Goal: Task Accomplishment & Management: Complete application form

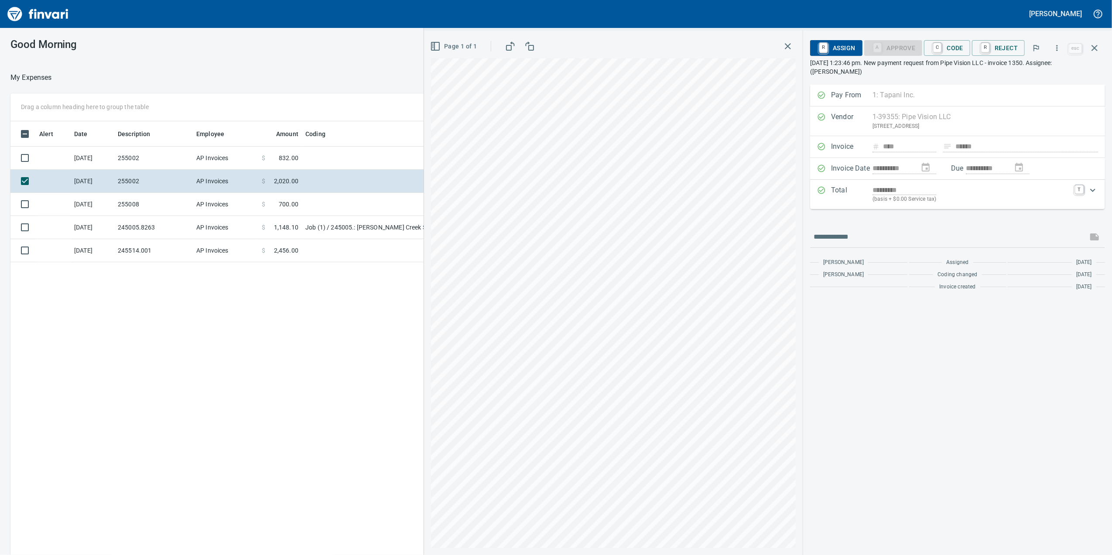
scroll to position [450, 856]
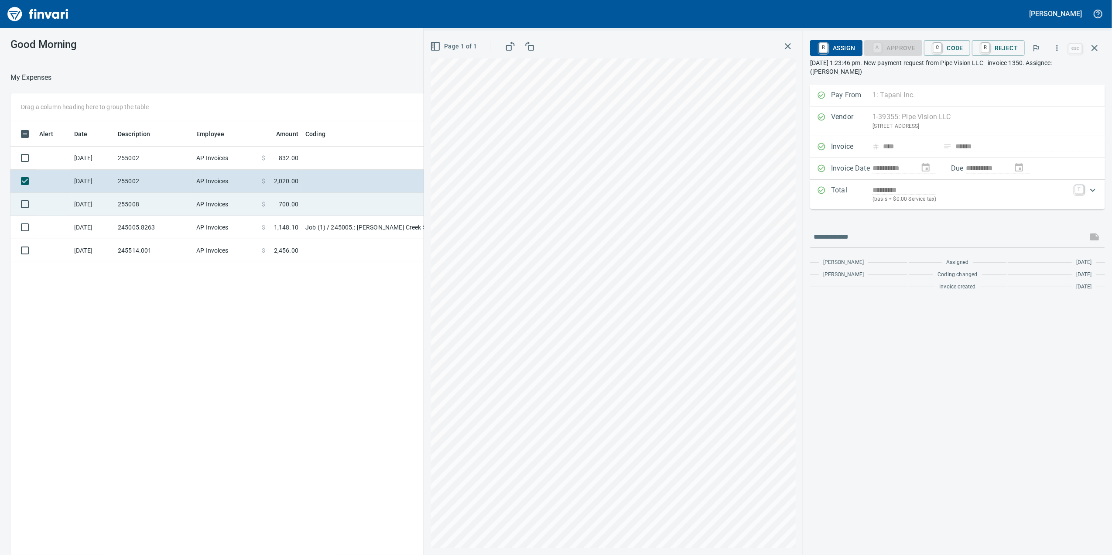
click at [248, 195] on td "AP Invoices" at bounding box center [225, 204] width 65 height 23
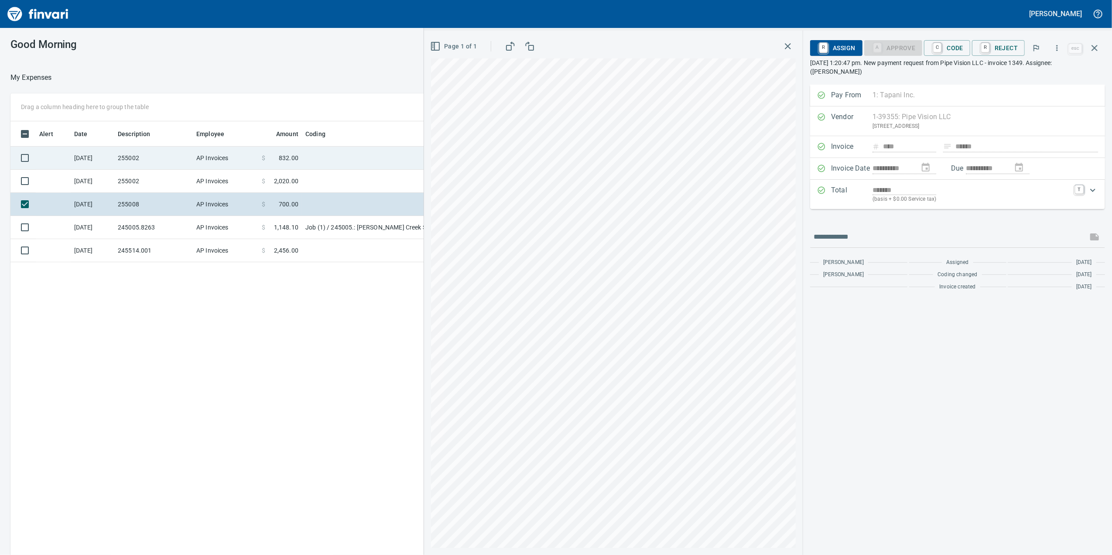
click at [266, 164] on td "$ 832.00" at bounding box center [280, 158] width 44 height 23
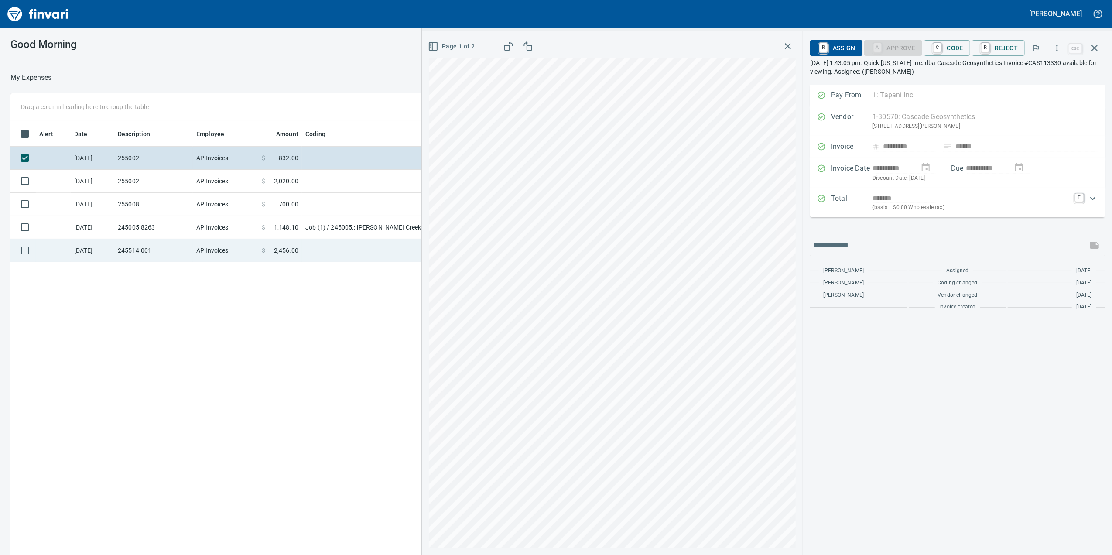
click at [288, 243] on td "$ 2,456.00" at bounding box center [280, 250] width 44 height 23
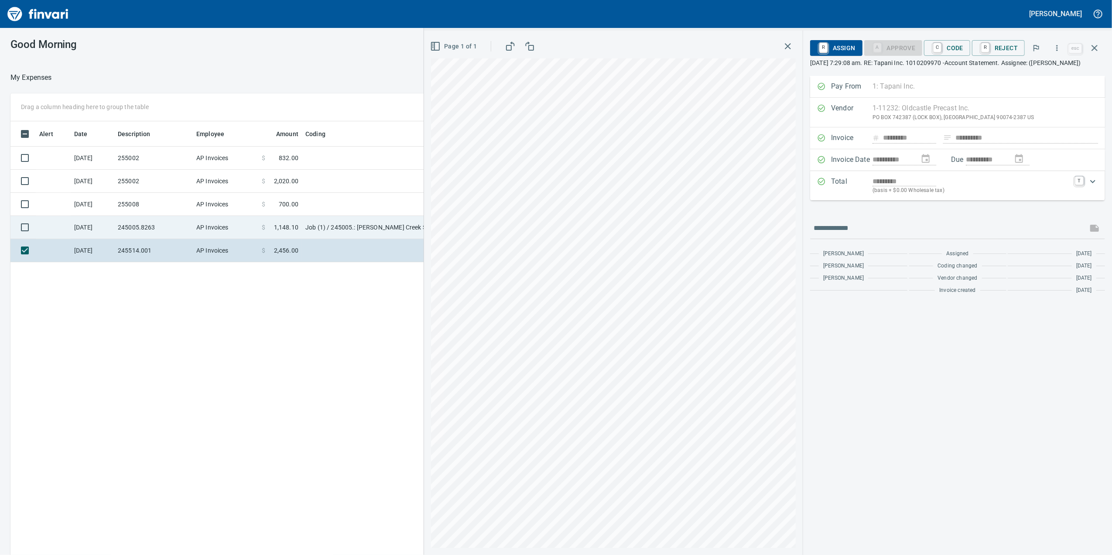
click at [354, 236] on td "Job (1) / 245005.: [PERSON_NAME] Creek Subdivision / 1017. .: Rework - Regrade …" at bounding box center [411, 227] width 218 height 23
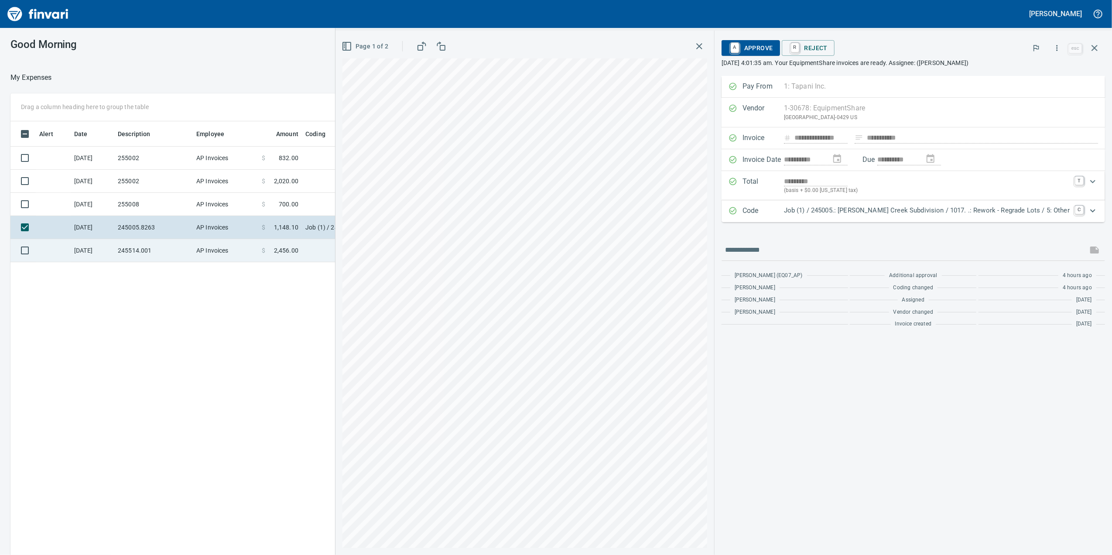
click at [305, 255] on td at bounding box center [411, 250] width 218 height 23
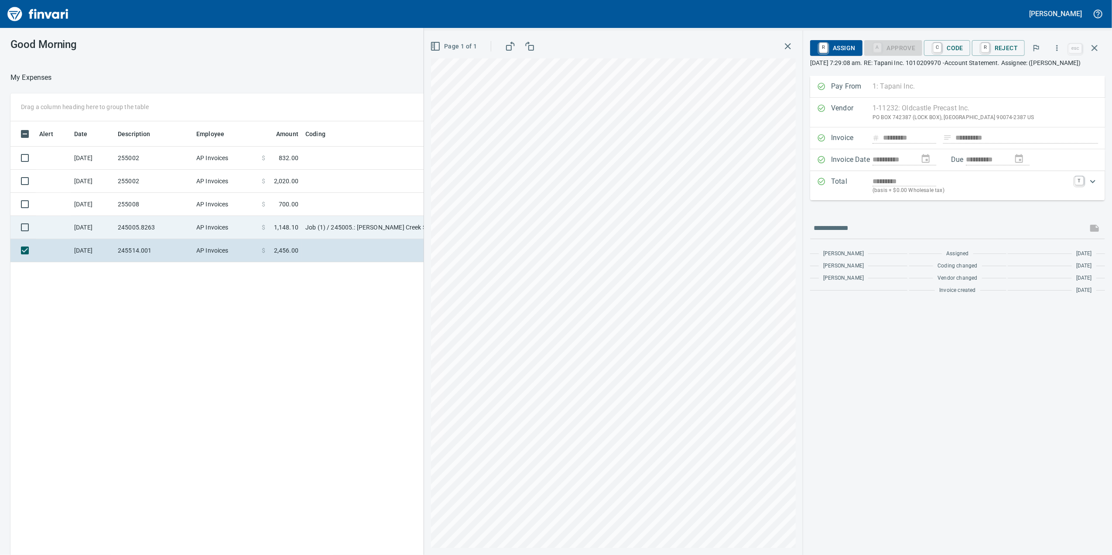
click at [317, 227] on td "Job (1) / 245005.: [PERSON_NAME] Creek Subdivision / 1017. .: Rework - Regrade …" at bounding box center [411, 227] width 218 height 23
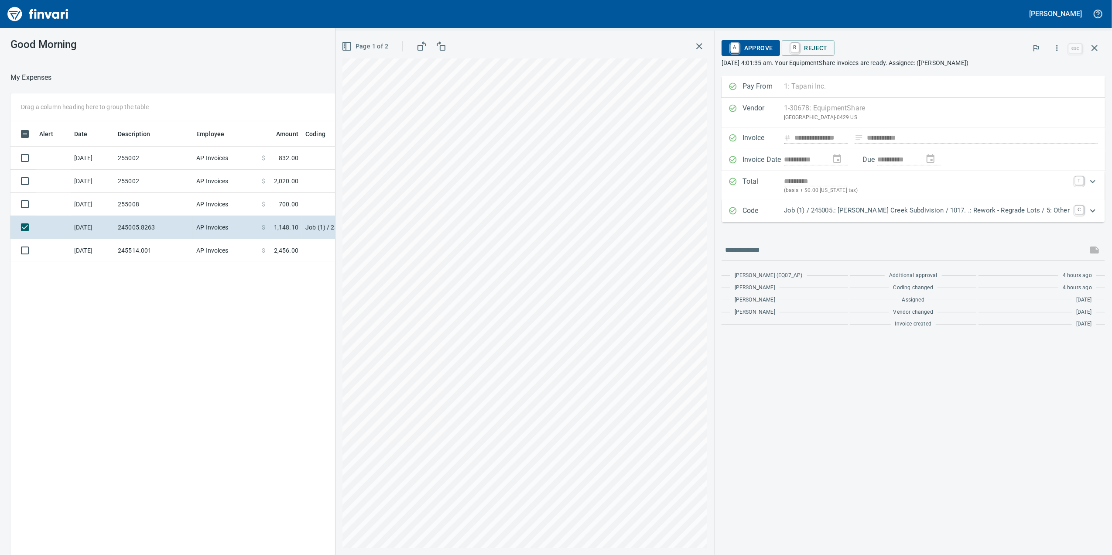
click at [791, 222] on div "Code Job (1) / 245005.: [PERSON_NAME] Creek Subdivision / 1017. .: Rework - Reg…" at bounding box center [913, 211] width 383 height 22
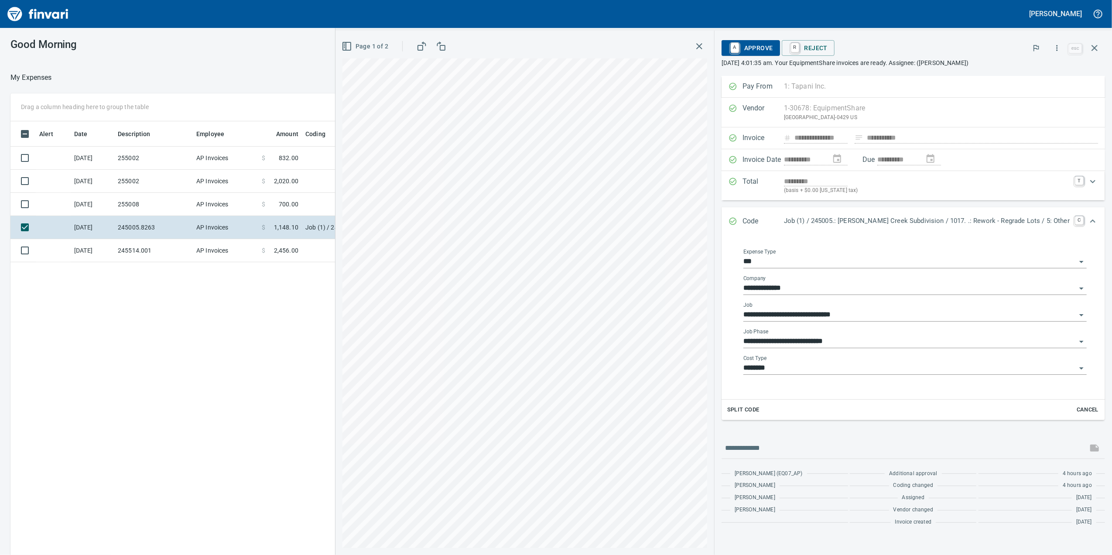
click at [815, 342] on input "**********" at bounding box center [909, 341] width 333 height 12
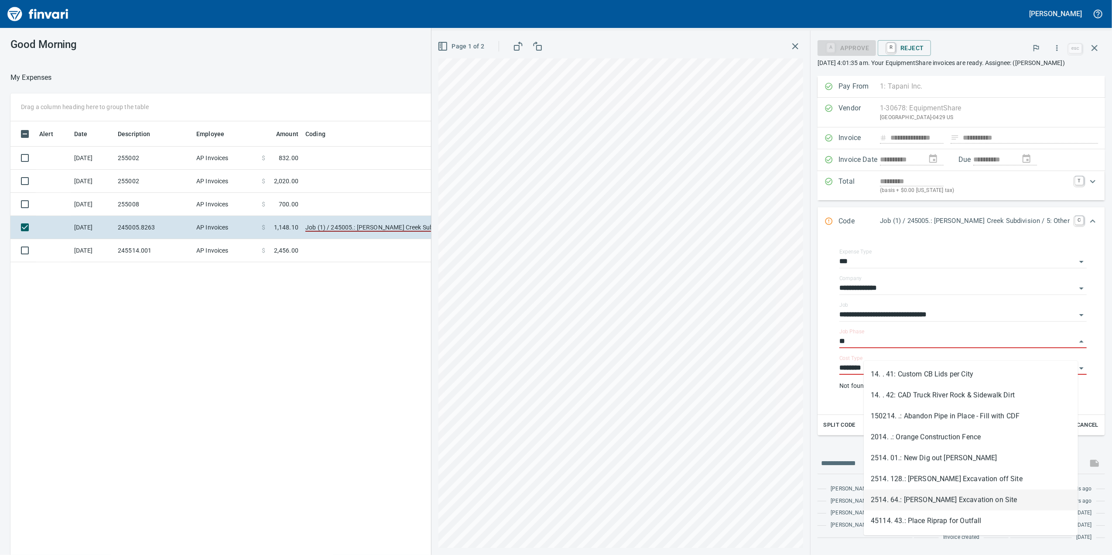
scroll to position [818, 0]
type input "*"
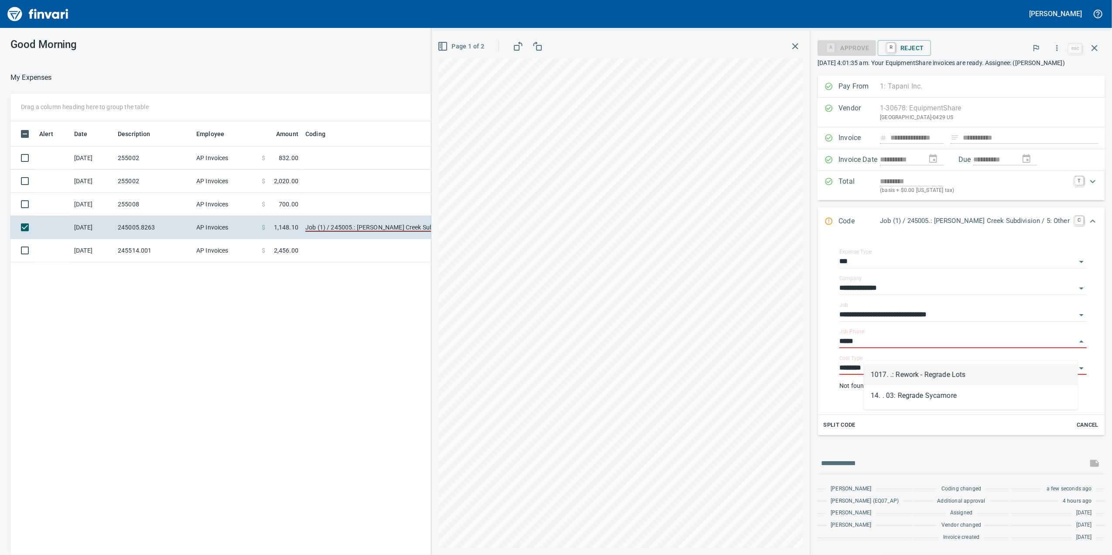
scroll to position [450, 856]
click at [917, 370] on li "1017. .: Rework - Regrade Lots" at bounding box center [971, 374] width 214 height 21
type input "**********"
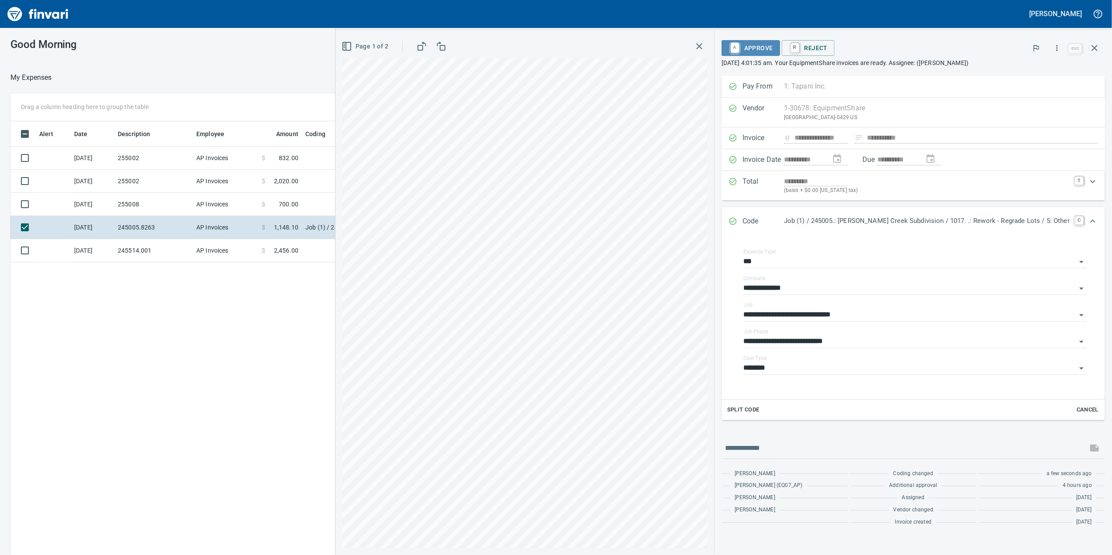
click at [773, 51] on span "A Approve" at bounding box center [751, 48] width 44 height 15
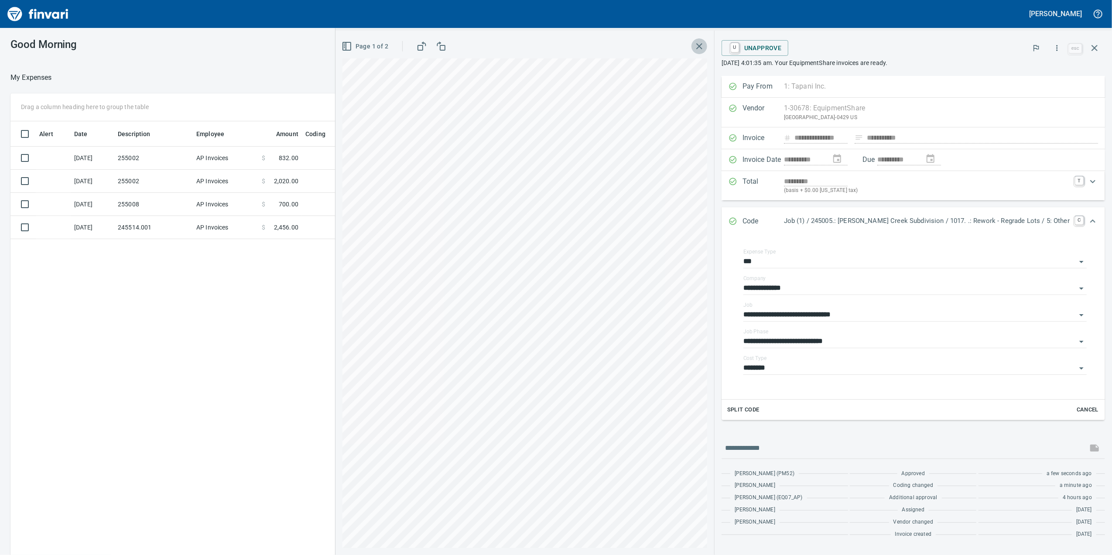
click at [707, 44] on button "button" at bounding box center [699, 46] width 16 height 16
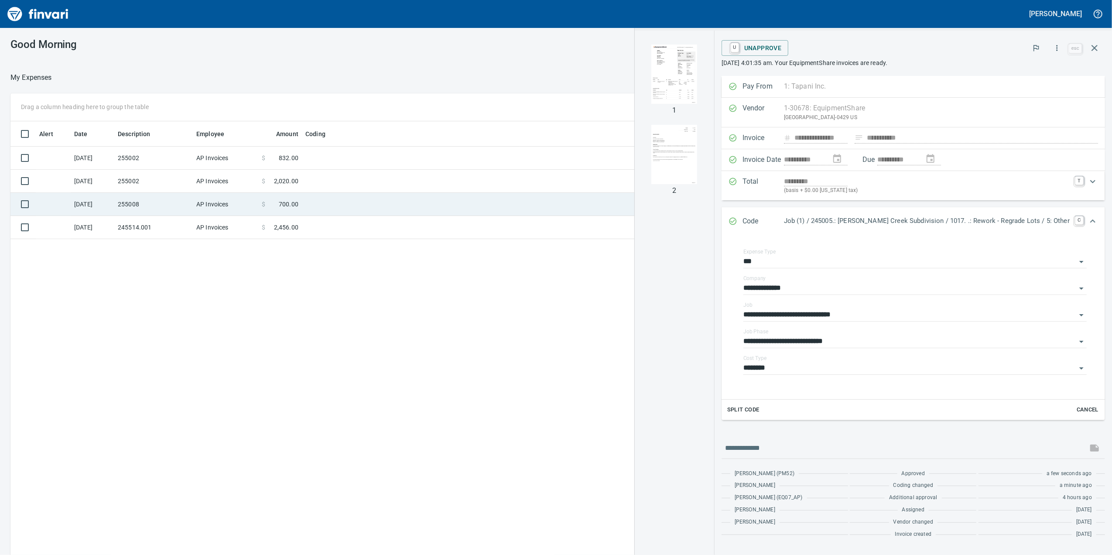
click at [415, 199] on td at bounding box center [411, 204] width 218 height 23
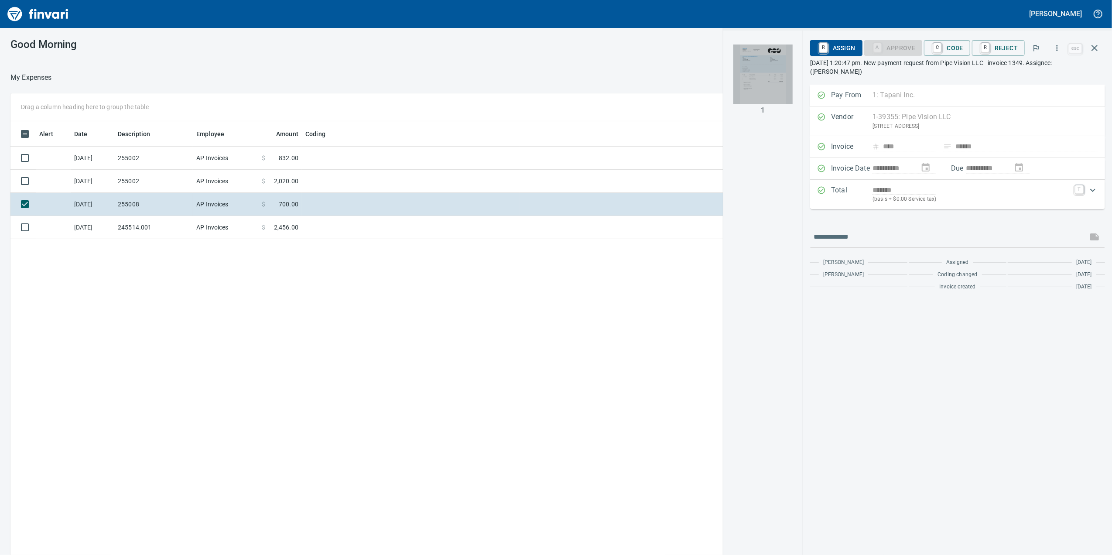
click at [780, 82] on img "button" at bounding box center [762, 73] width 59 height 59
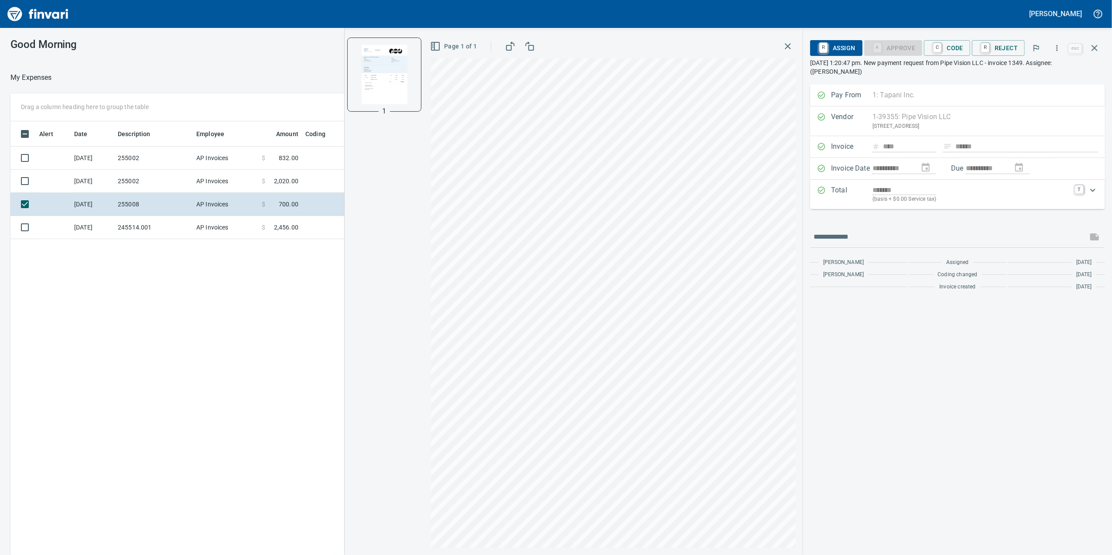
click at [850, 202] on p "Total" at bounding box center [851, 194] width 41 height 19
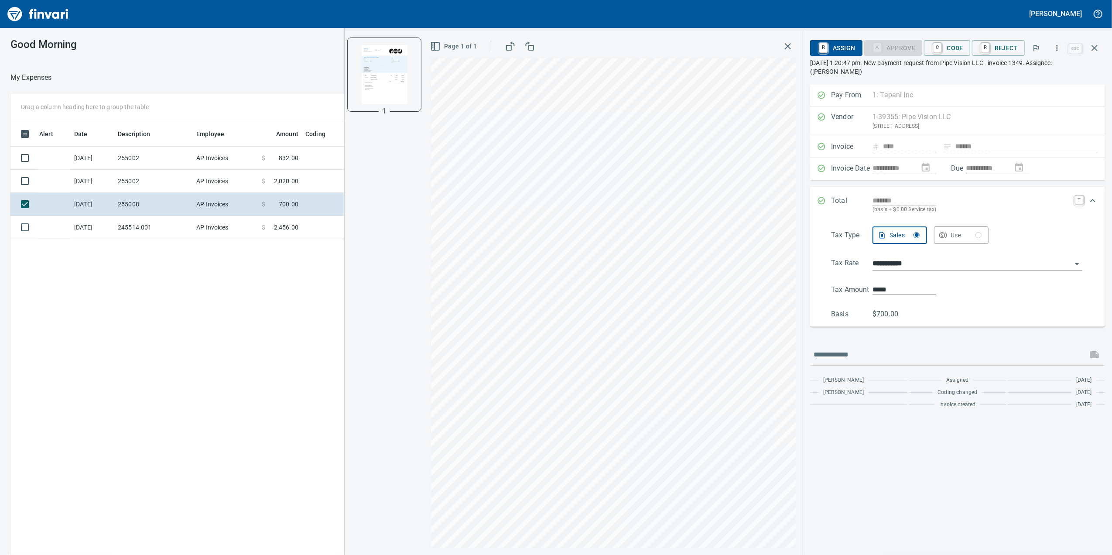
click at [850, 203] on p "Total" at bounding box center [851, 204] width 41 height 19
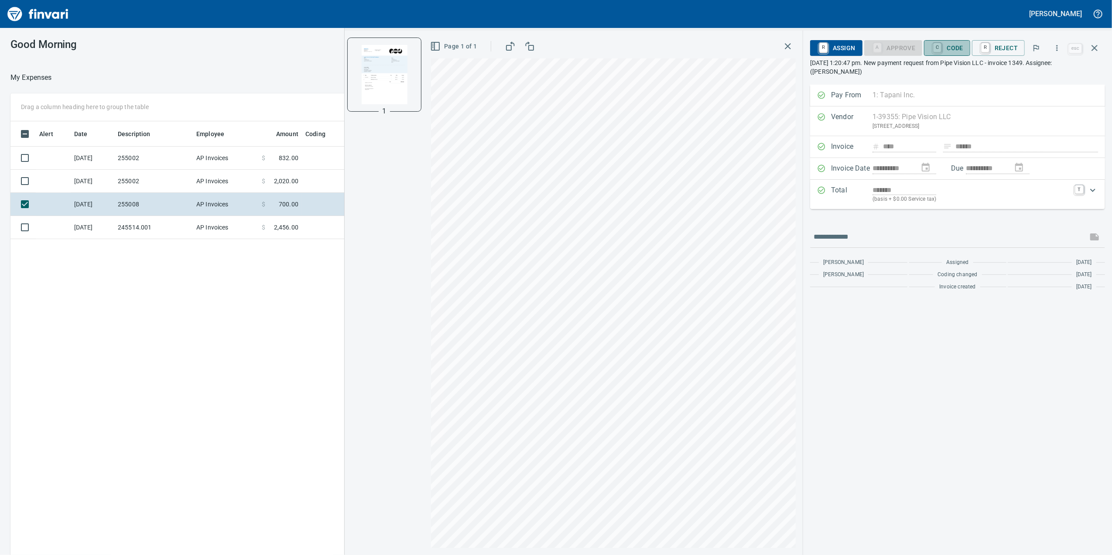
click at [955, 49] on span "C Code" at bounding box center [947, 48] width 32 height 15
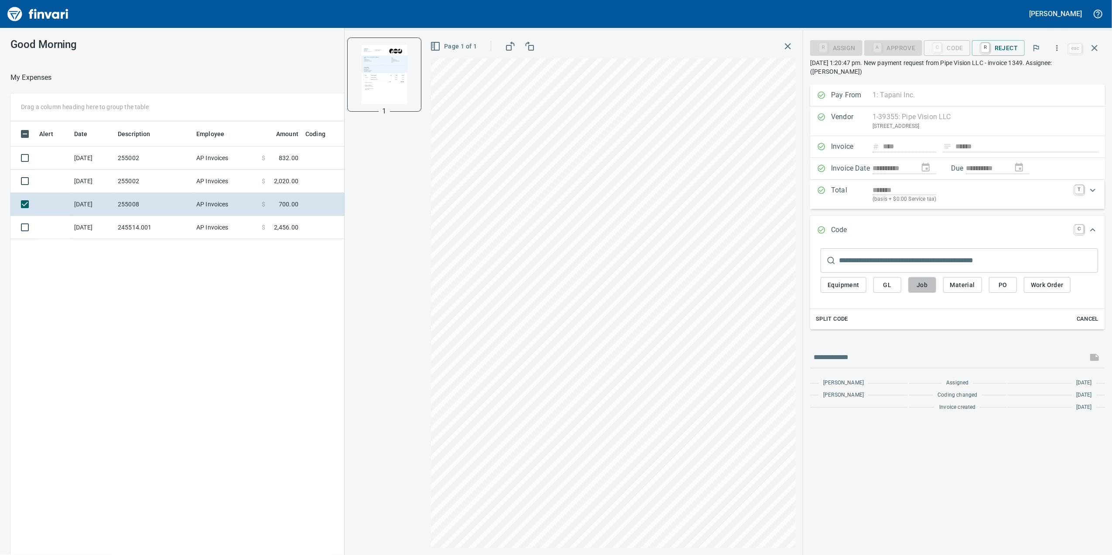
click at [922, 283] on span "Job" at bounding box center [922, 285] width 14 height 11
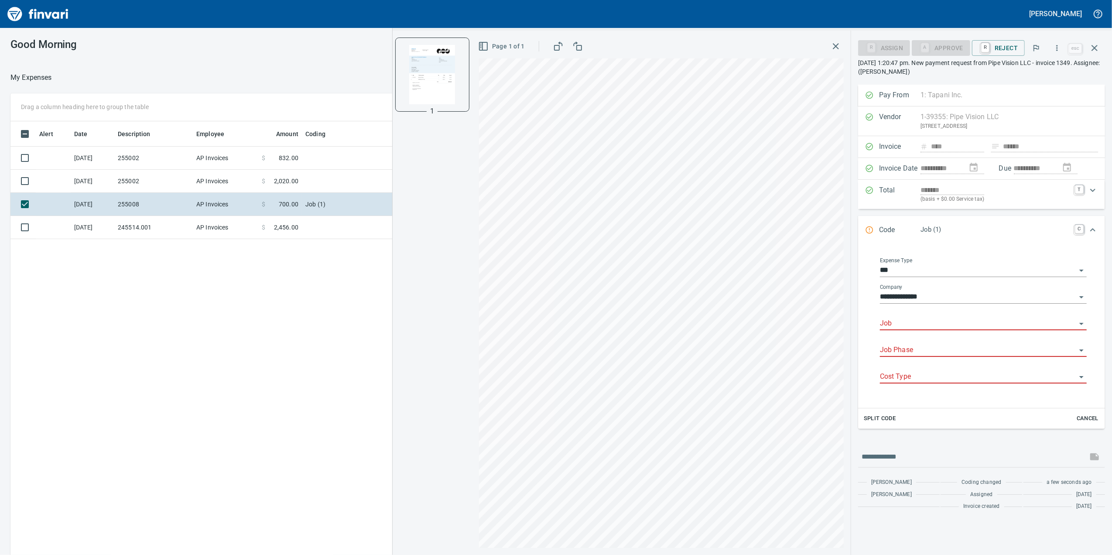
scroll to position [450, 856]
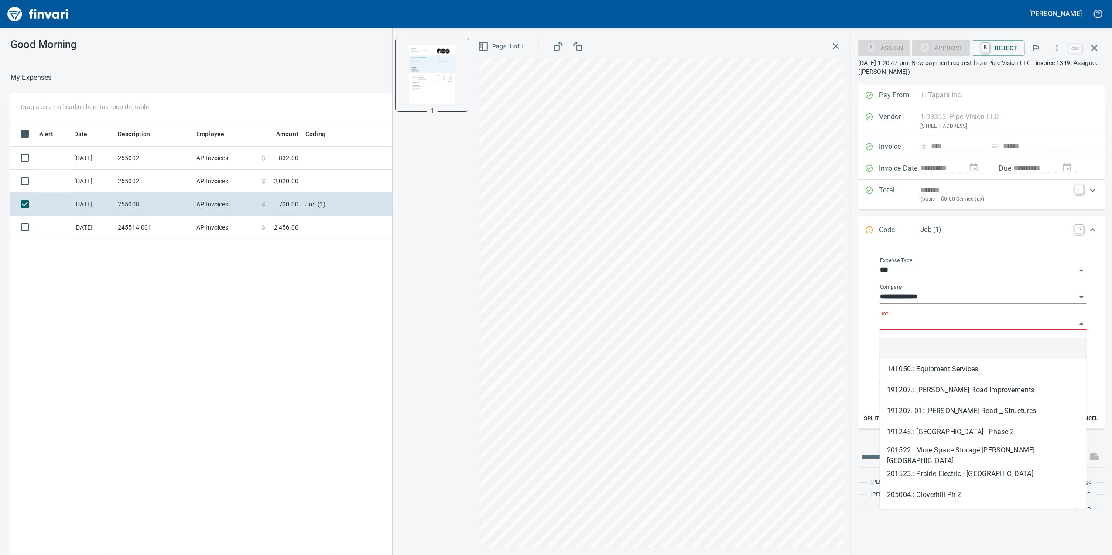
click at [921, 325] on input "Job" at bounding box center [978, 324] width 196 height 12
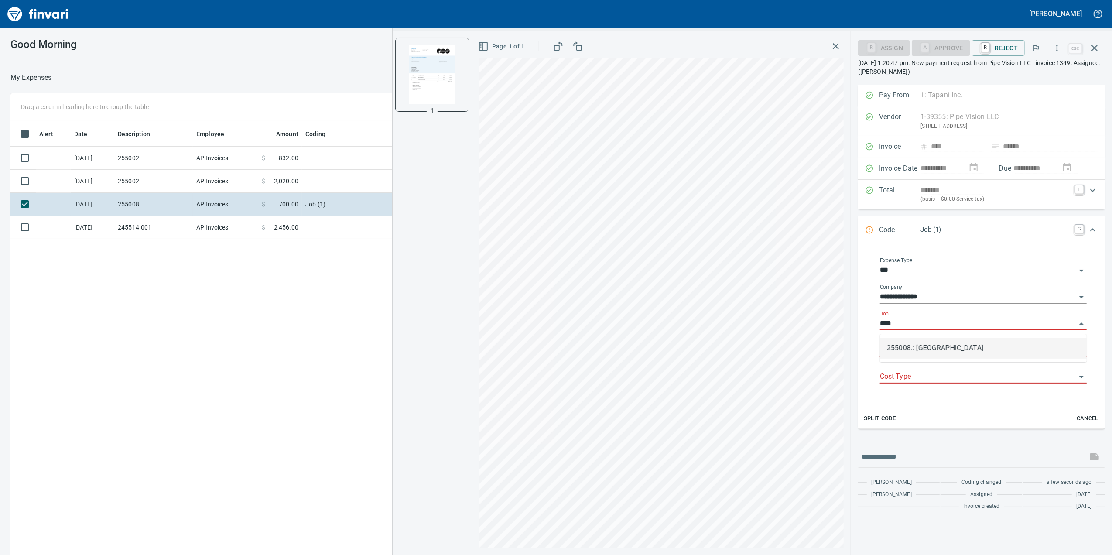
click at [971, 347] on li "255008.: [GEOGRAPHIC_DATA]" at bounding box center [983, 348] width 207 height 21
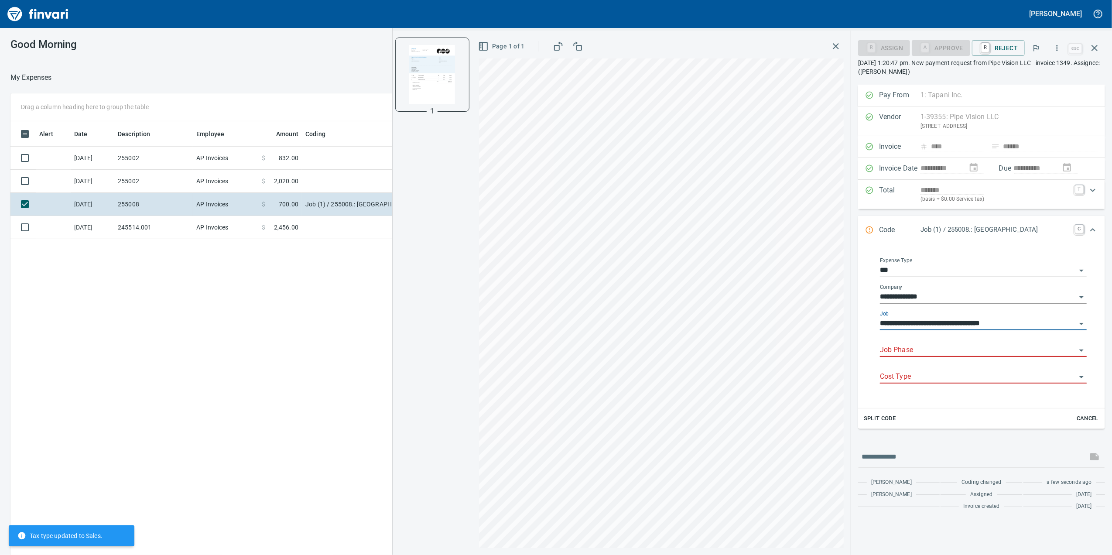
type input "**********"
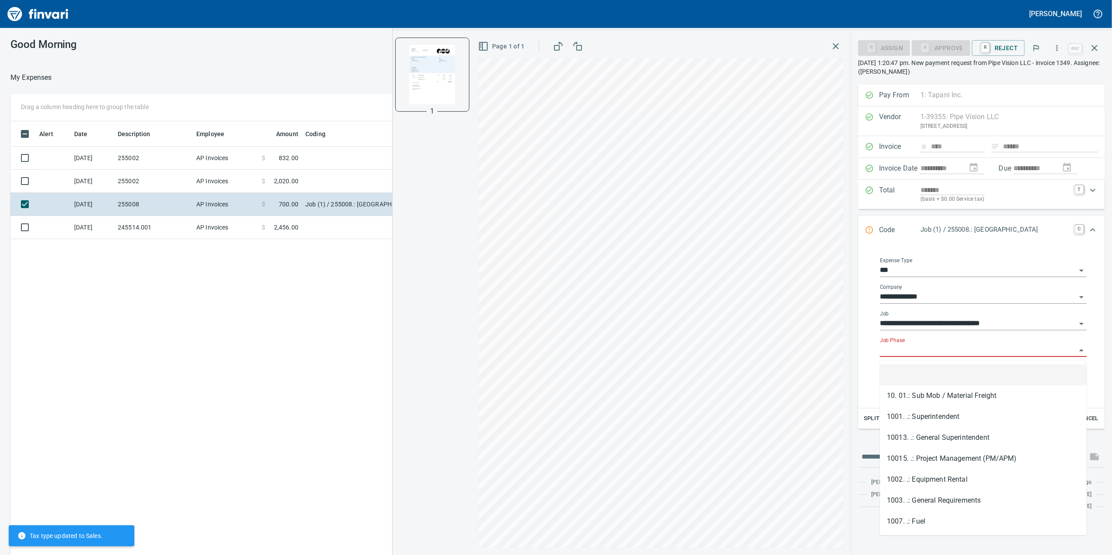
click at [944, 351] on input "Job Phase" at bounding box center [978, 350] width 196 height 12
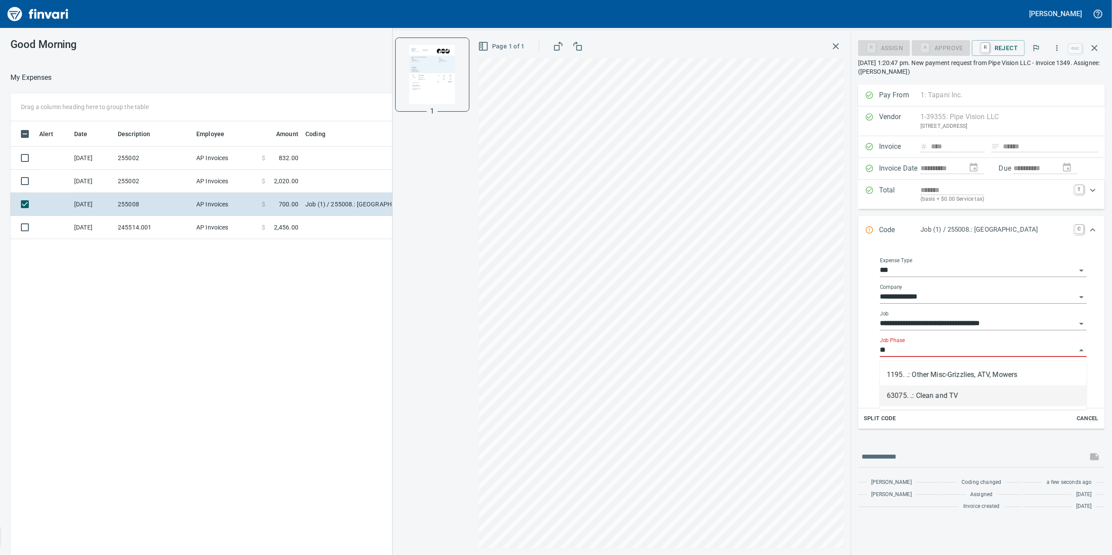
click at [939, 398] on li "63075. .: Clean and TV" at bounding box center [983, 395] width 207 height 21
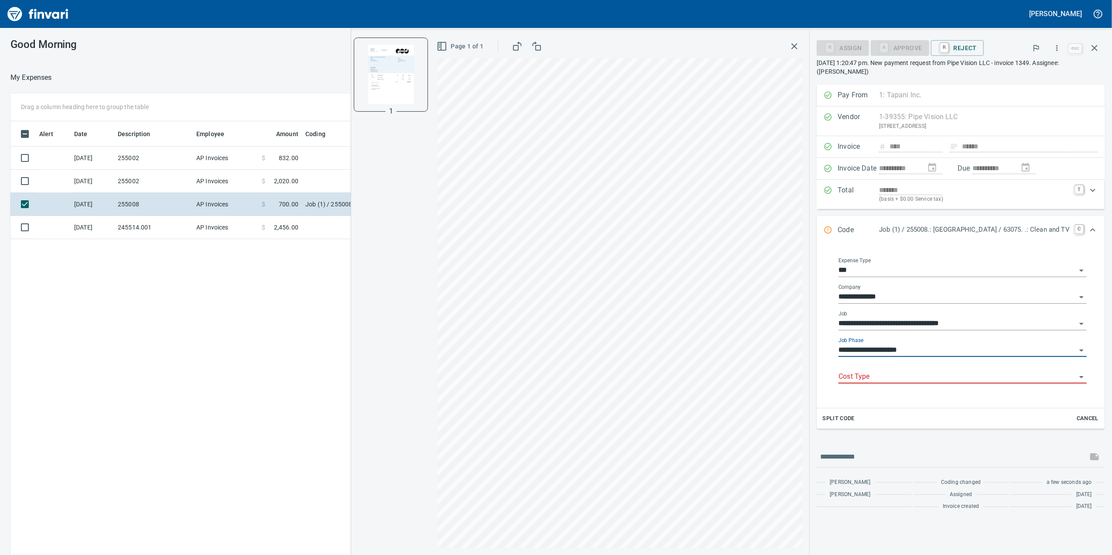
type input "**********"
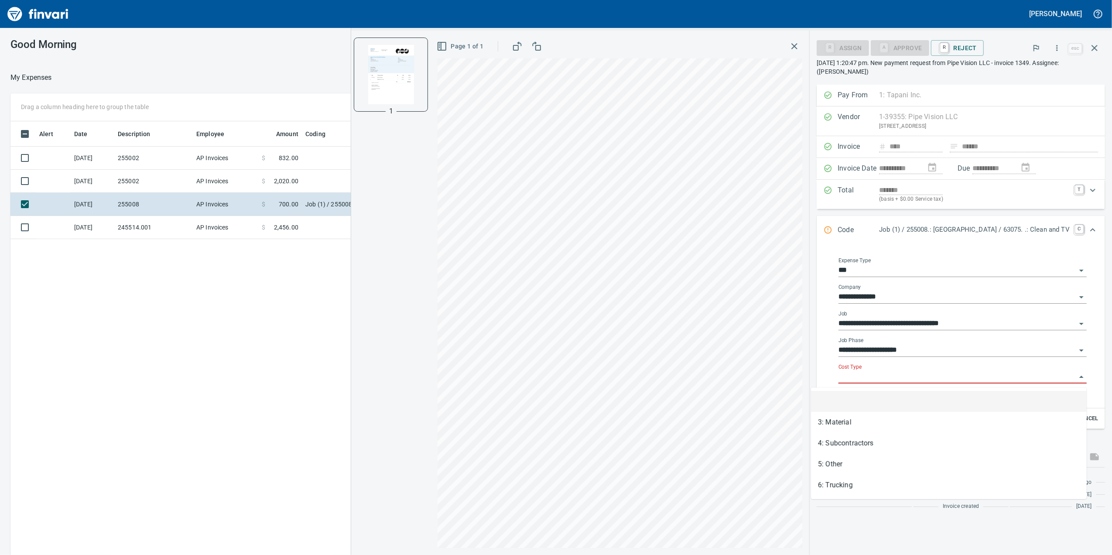
click at [914, 379] on input "Cost Type" at bounding box center [958, 377] width 238 height 12
click at [871, 470] on li "5: Other" at bounding box center [949, 464] width 276 height 21
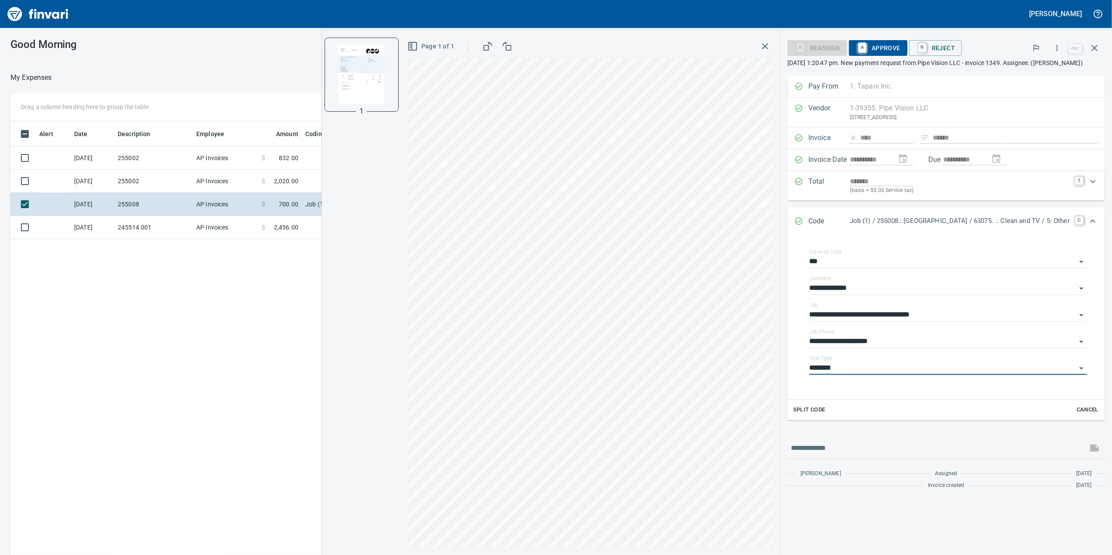
type input "********"
click at [270, 180] on span at bounding box center [269, 181] width 9 height 9
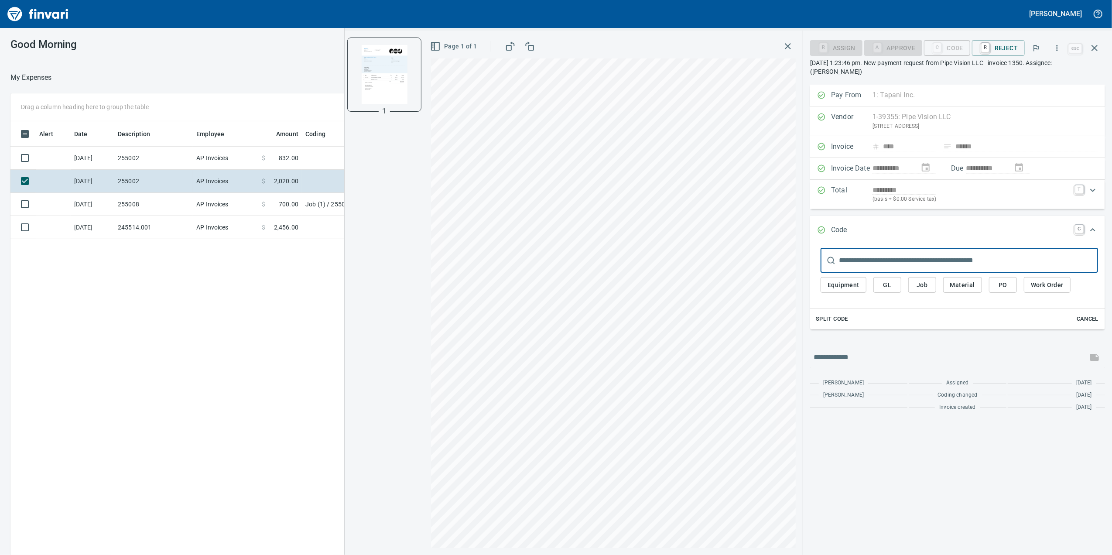
scroll to position [450, 856]
click at [1055, 48] on icon "button" at bounding box center [1057, 48] width 9 height 9
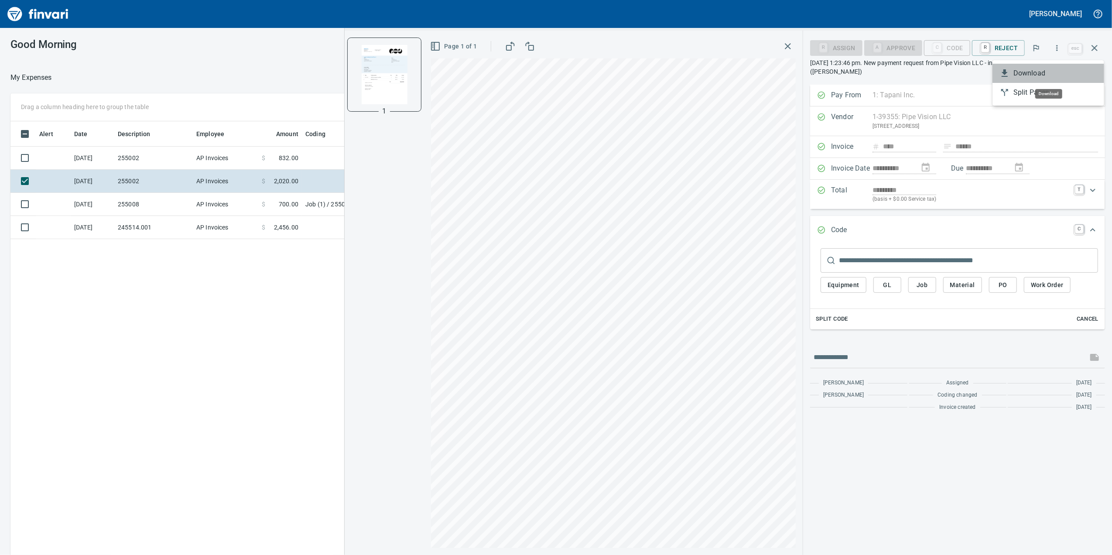
click at [1032, 80] on li "Download" at bounding box center [1049, 73] width 112 height 19
click at [917, 291] on span "Job" at bounding box center [922, 285] width 14 height 11
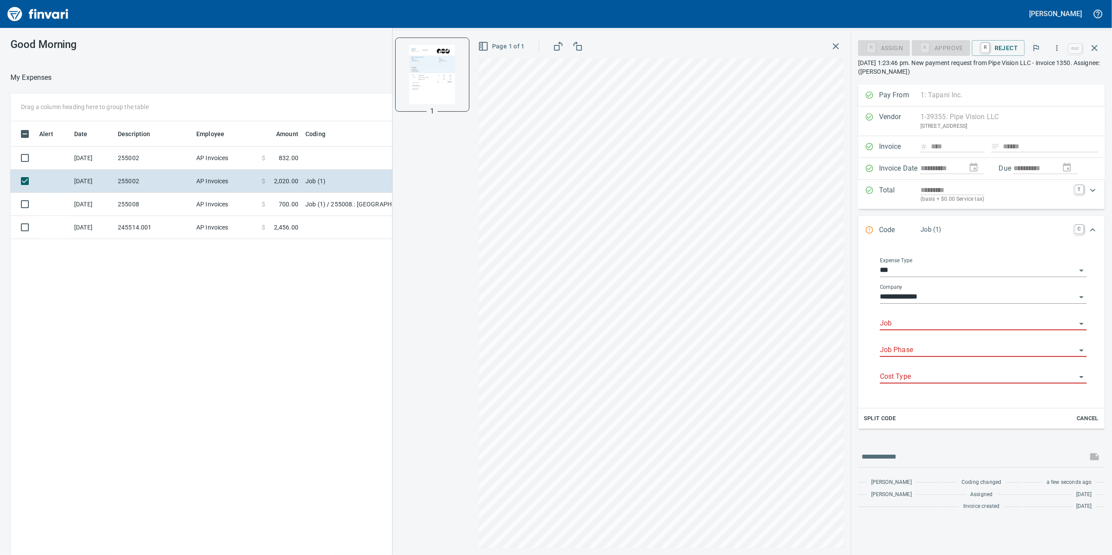
click at [901, 315] on div "Job" at bounding box center [983, 321] width 207 height 20
click at [901, 322] on input "Job" at bounding box center [978, 324] width 196 height 12
click at [981, 348] on li "255002.: [PERSON_NAME][GEOGRAPHIC_DATA] Phase 2 & 3" at bounding box center [983, 348] width 207 height 21
type input "**********"
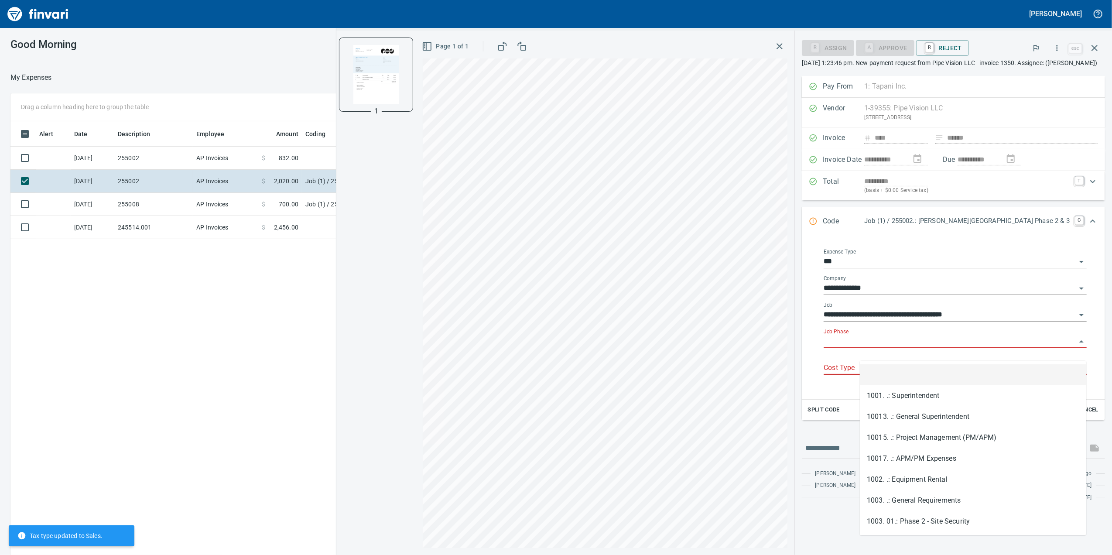
click at [971, 348] on input "Job Phase" at bounding box center [950, 341] width 253 height 12
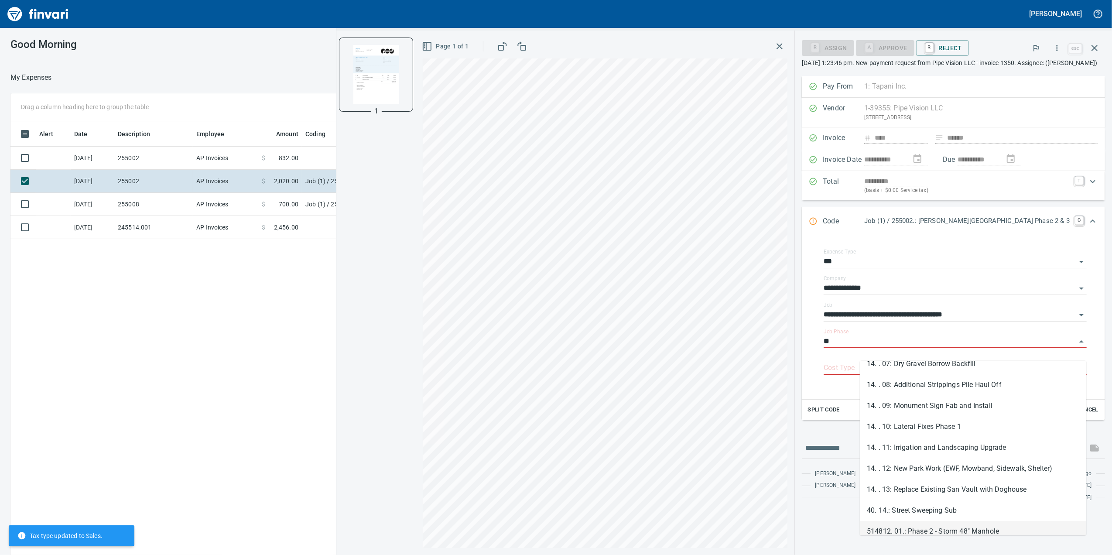
scroll to position [116, 0]
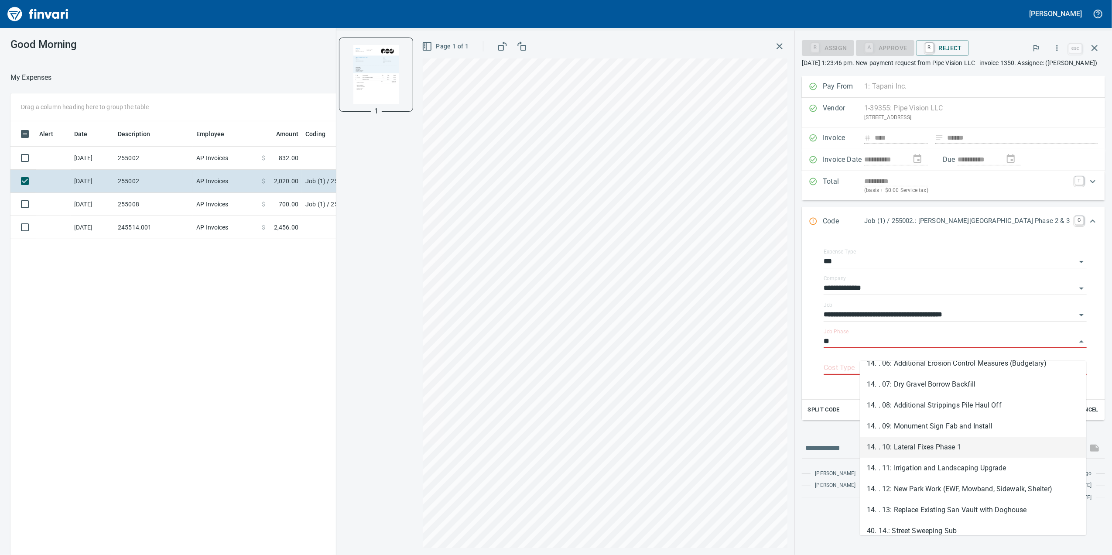
click at [964, 449] on li "14. . 10: Lateral Fixes Phase 1" at bounding box center [973, 447] width 226 height 21
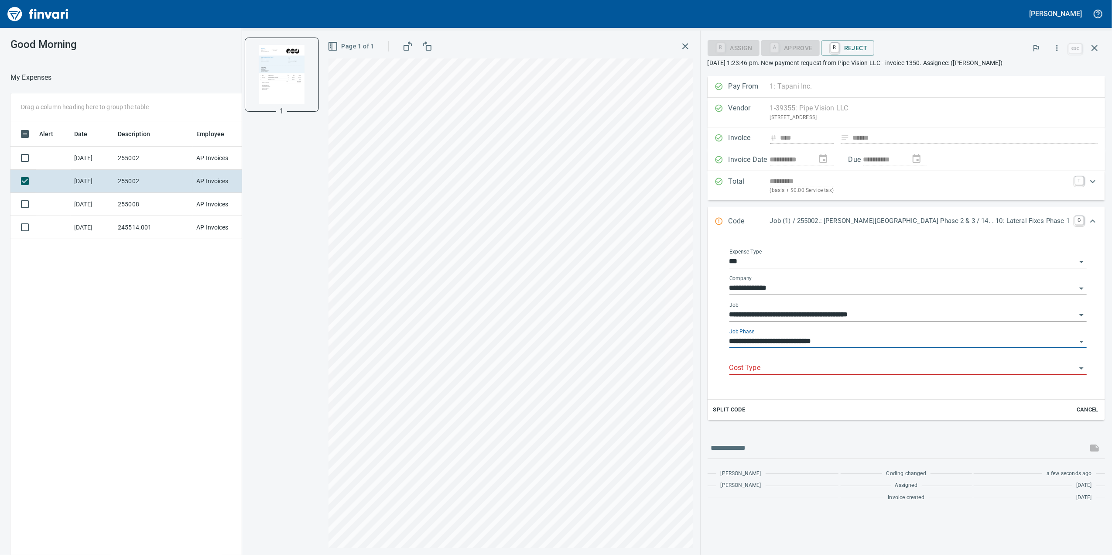
click at [826, 358] on div "Cost Type" at bounding box center [907, 365] width 357 height 20
type input "**********"
drag, startPoint x: 826, startPoint y: 362, endPoint x: 833, endPoint y: 369, distance: 9.6
click at [828, 365] on div "Cost Type" at bounding box center [907, 365] width 357 height 20
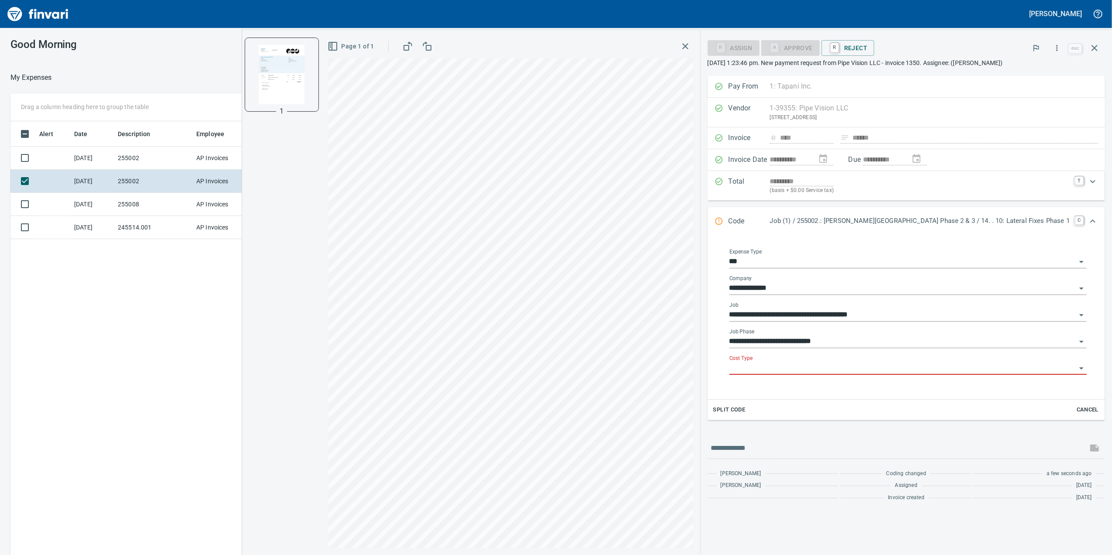
click at [833, 369] on input "Cost Type" at bounding box center [902, 368] width 347 height 12
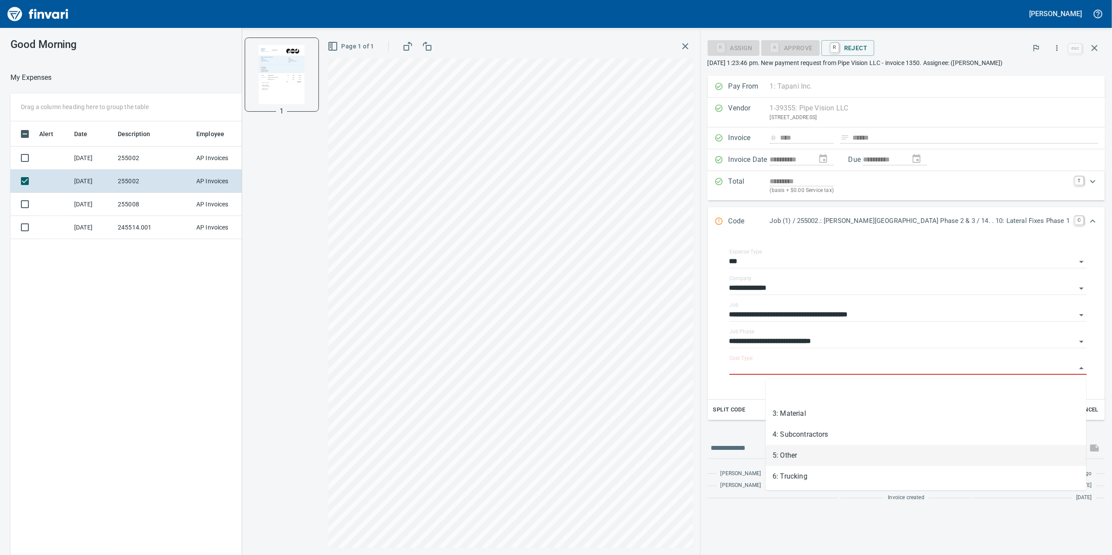
click at [852, 458] on li "5: Other" at bounding box center [926, 455] width 321 height 21
type input "********"
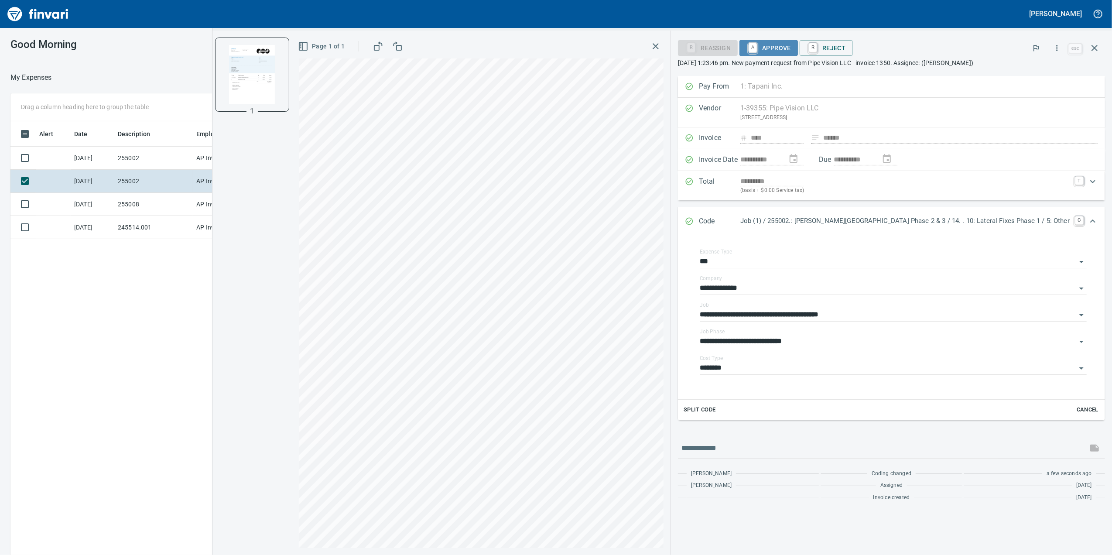
click at [791, 46] on span "A Approve" at bounding box center [768, 48] width 44 height 15
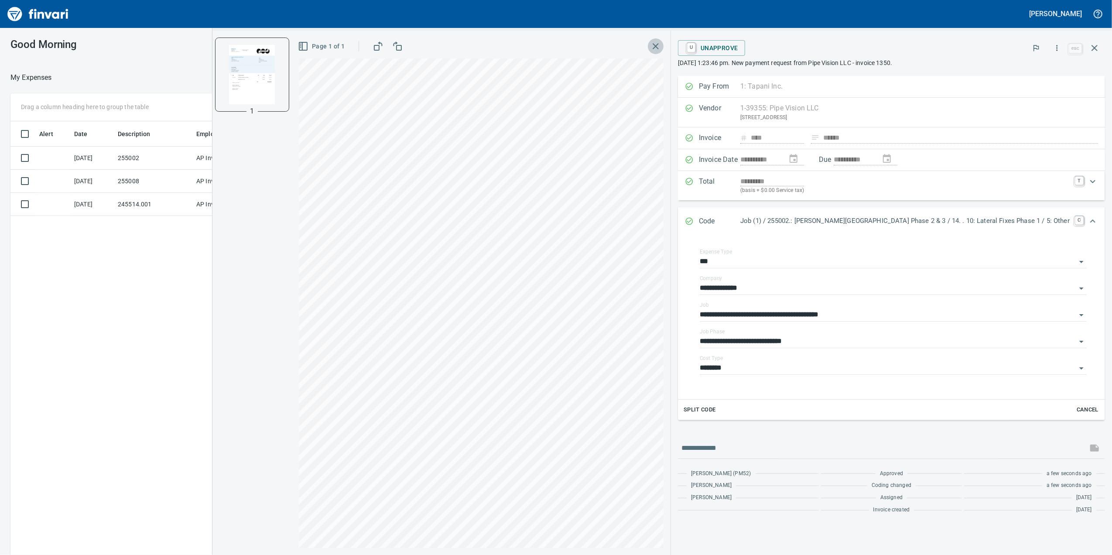
click at [661, 44] on icon "button" at bounding box center [655, 46] width 10 height 10
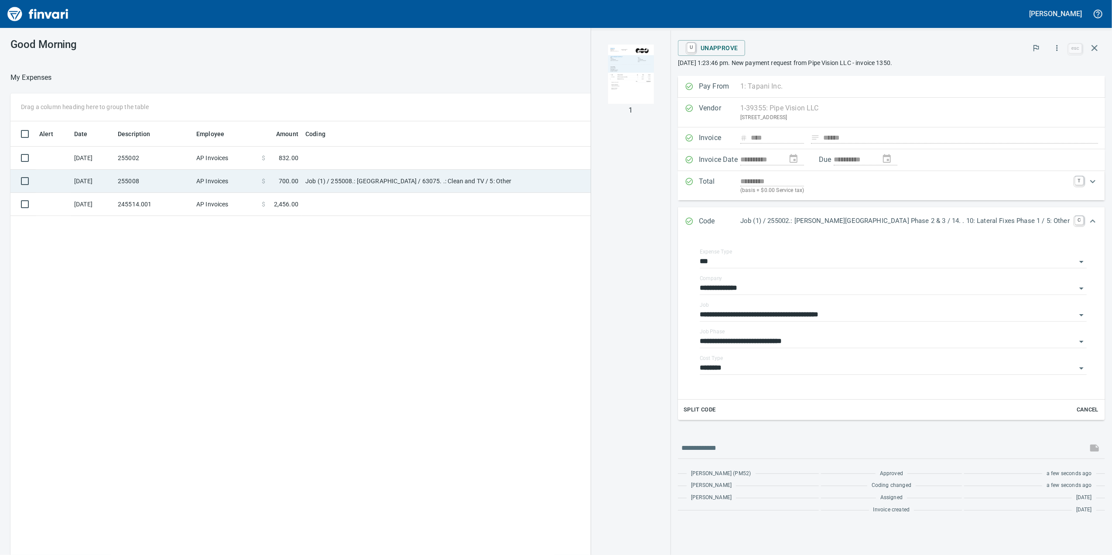
click at [400, 176] on td "Job (1) / 255008.: [GEOGRAPHIC_DATA] / 63075. .: Clean and TV / 5: Other" at bounding box center [411, 181] width 218 height 23
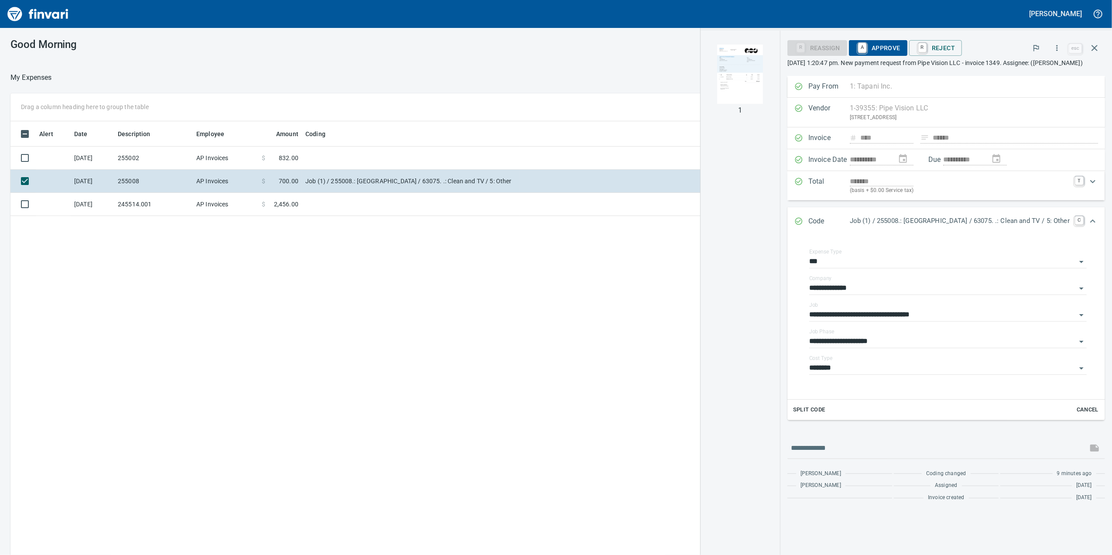
click at [842, 56] on div "R Reassign A Approve R Reject" at bounding box center [927, 47] width 280 height 19
click at [856, 51] on span "A Approve" at bounding box center [878, 48] width 44 height 15
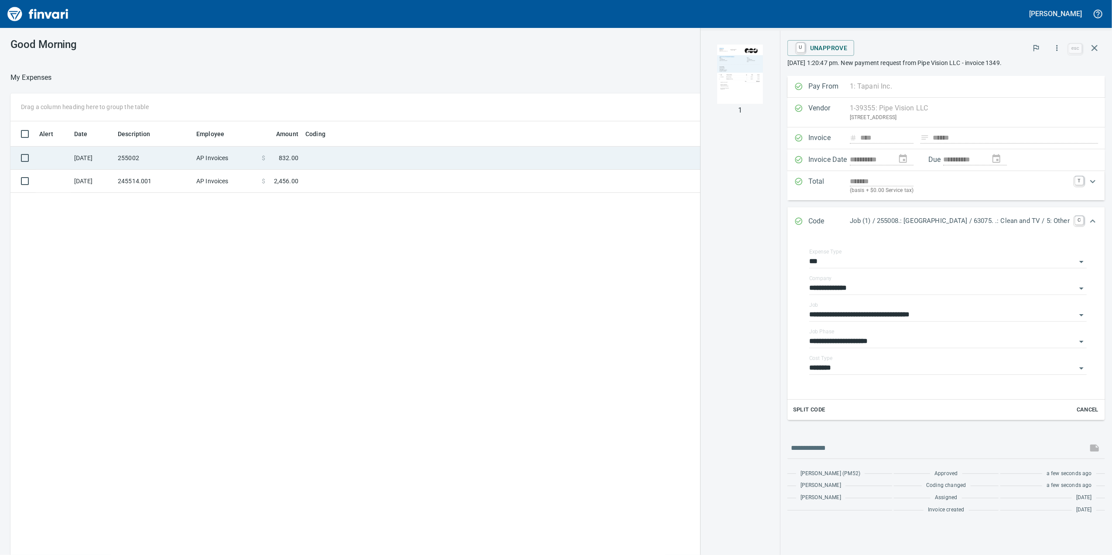
click at [285, 154] on span "832.00" at bounding box center [289, 158] width 20 height 9
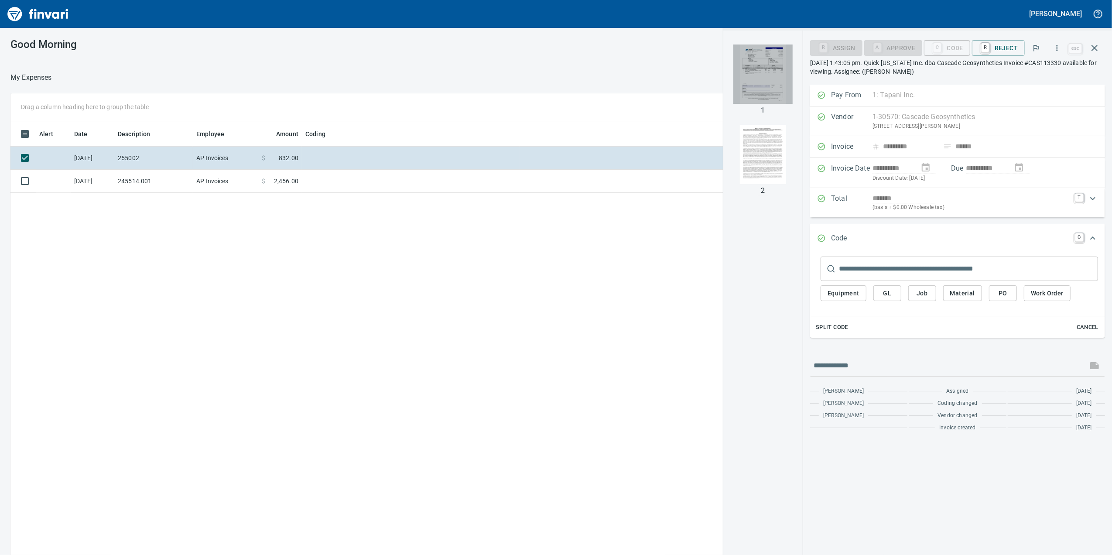
click at [766, 95] on img "button" at bounding box center [762, 73] width 59 height 59
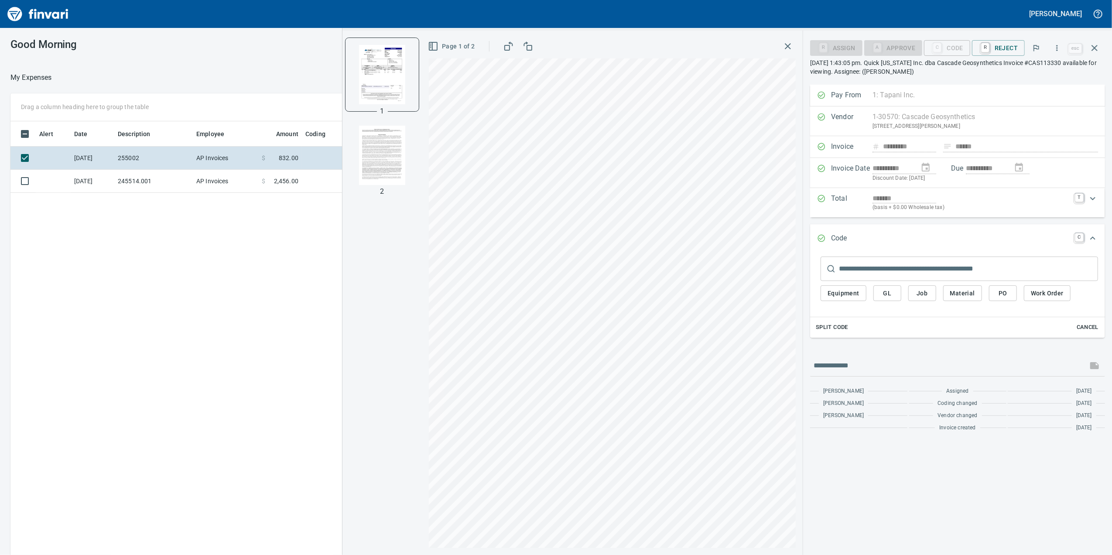
click at [909, 296] on button "Job" at bounding box center [922, 293] width 28 height 16
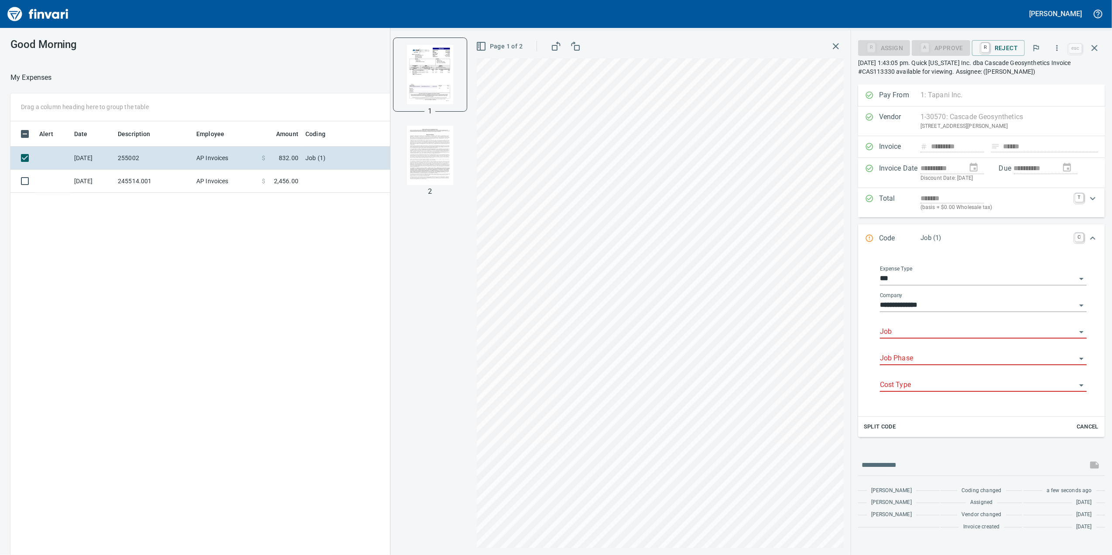
scroll to position [450, 856]
click at [893, 335] on input "Job" at bounding box center [978, 332] width 196 height 12
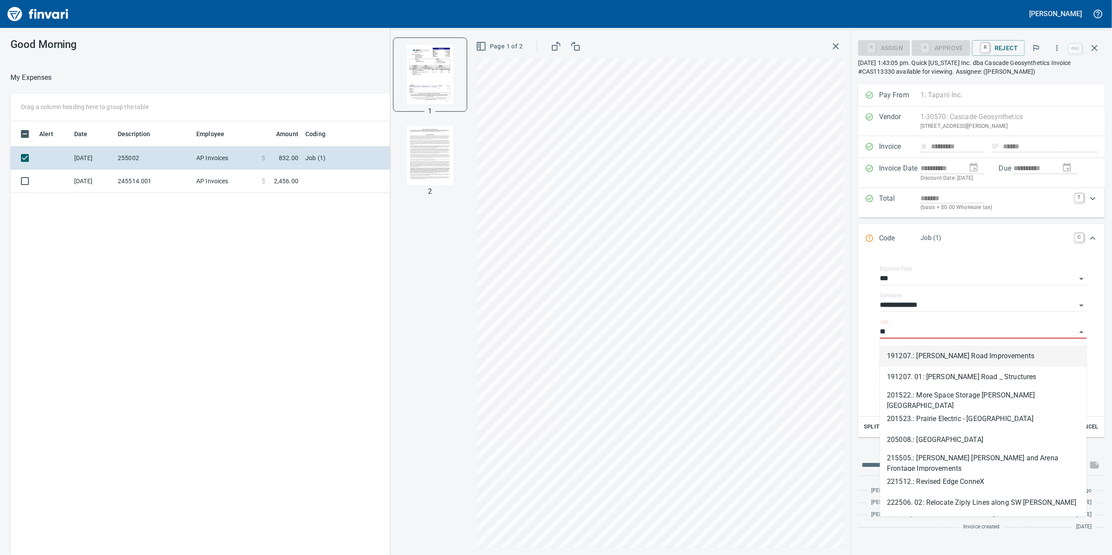
type input "*"
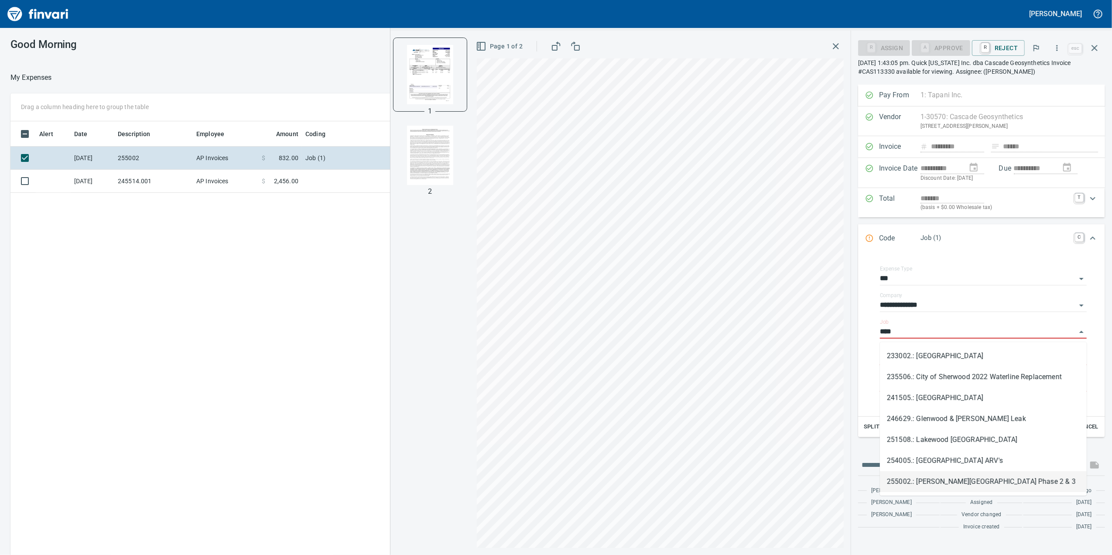
click at [955, 484] on li "255002.: [PERSON_NAME][GEOGRAPHIC_DATA] Phase 2 & 3" at bounding box center [983, 481] width 207 height 21
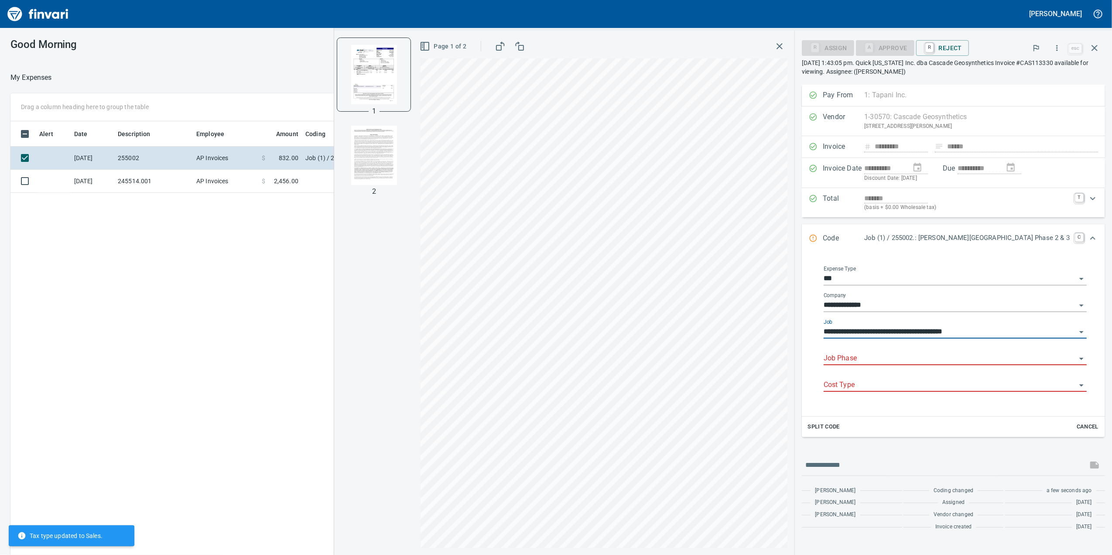
type input "**********"
click at [917, 365] on input "Job Phase" at bounding box center [950, 359] width 253 height 12
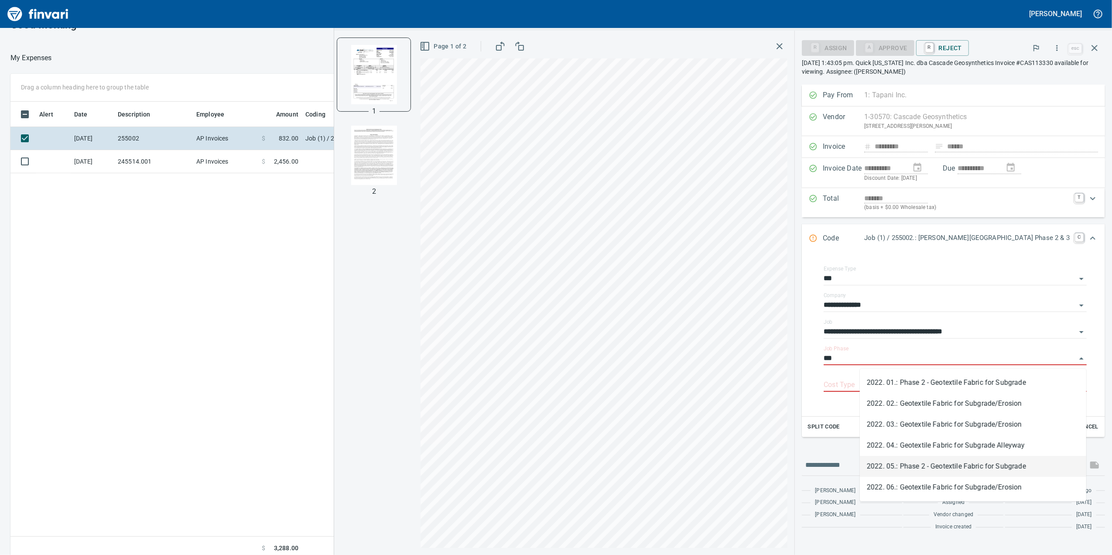
scroll to position [25, 0]
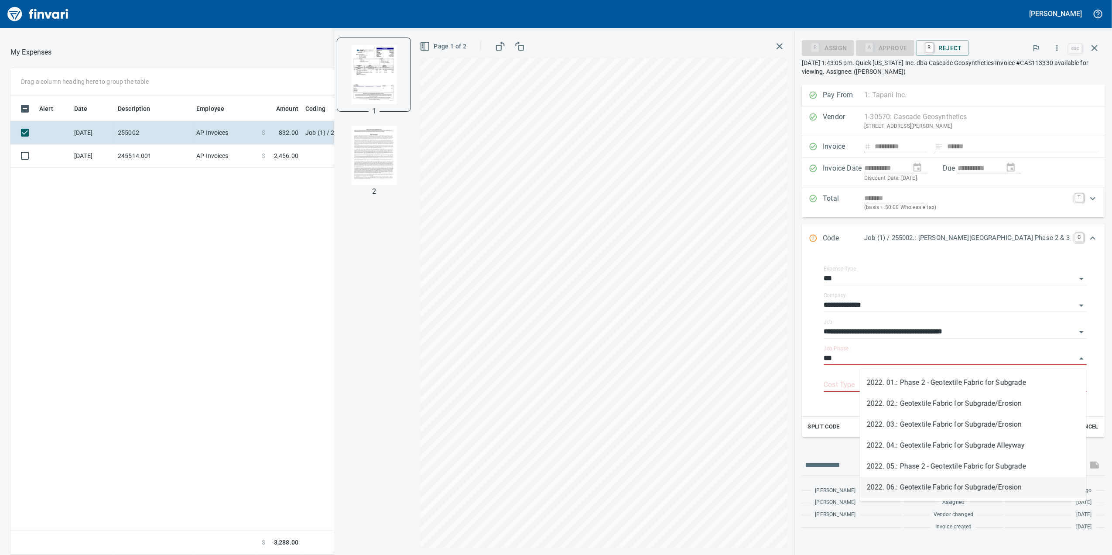
type input "***"
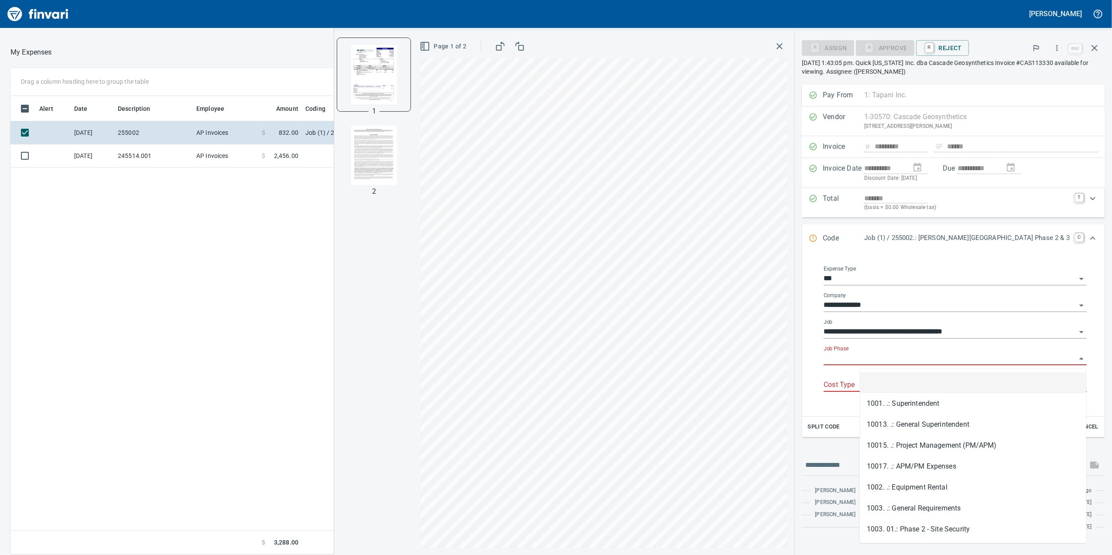
scroll to position [450, 856]
click at [891, 362] on input "Job Phase" at bounding box center [950, 359] width 253 height 12
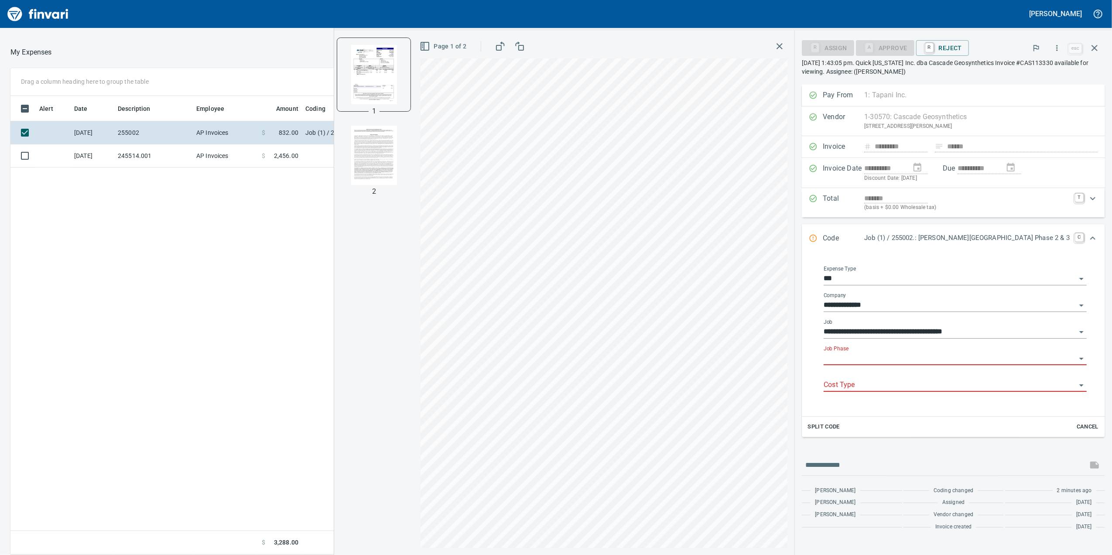
click at [887, 363] on input "Job Phase" at bounding box center [950, 359] width 253 height 12
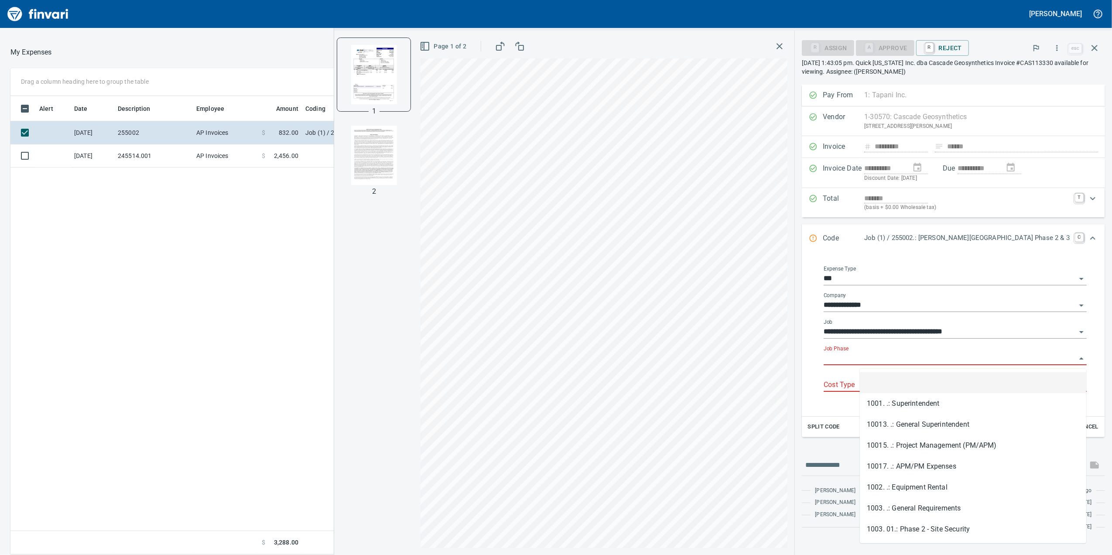
click at [888, 360] on input "Job Phase" at bounding box center [950, 359] width 253 height 12
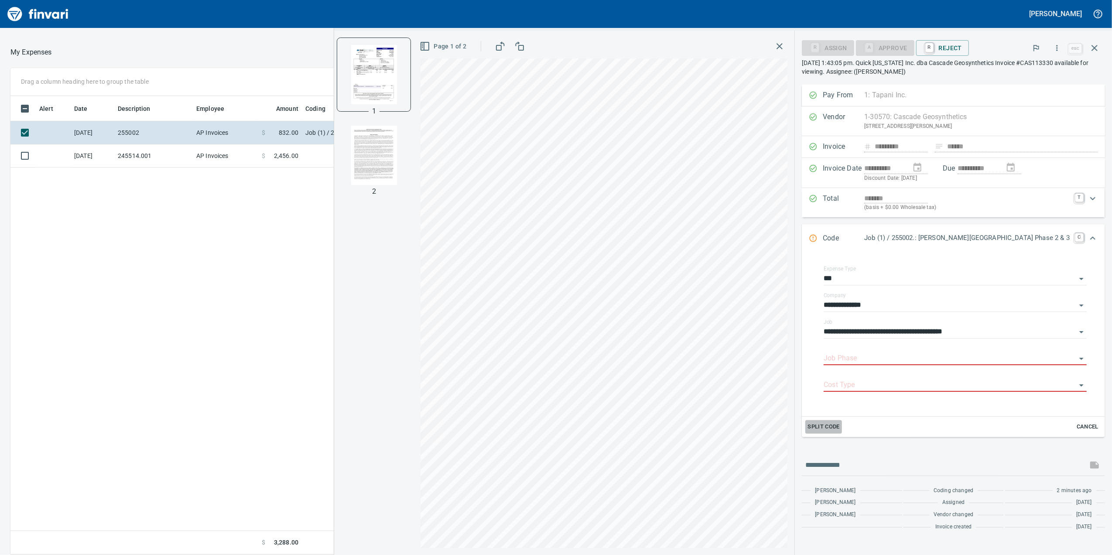
click at [840, 431] on span "Split Code" at bounding box center [824, 427] width 32 height 10
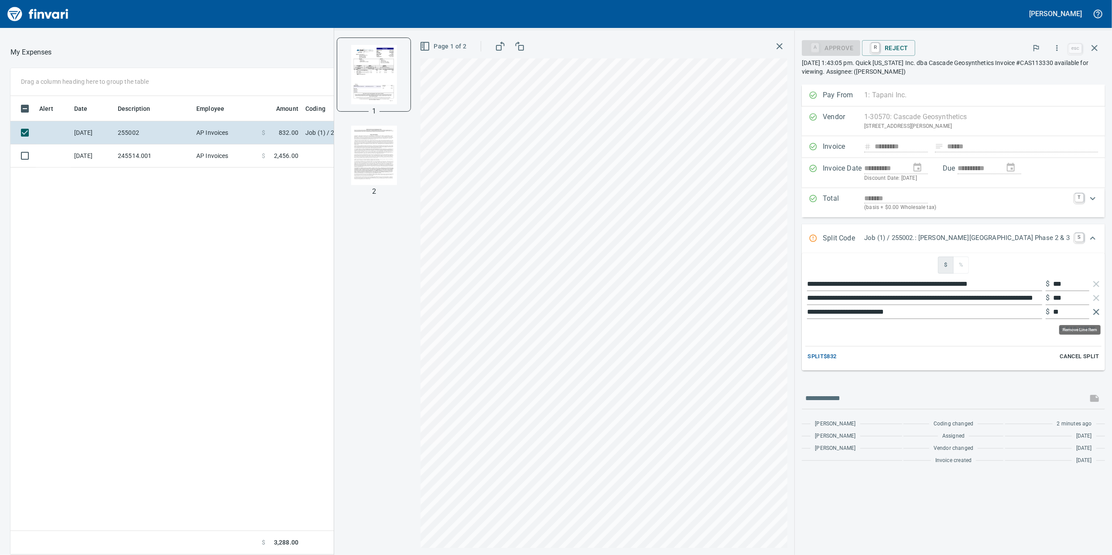
click at [1095, 313] on icon "button" at bounding box center [1096, 312] width 6 height 6
click at [1067, 288] on input "***" at bounding box center [1071, 284] width 36 height 14
type input "*"
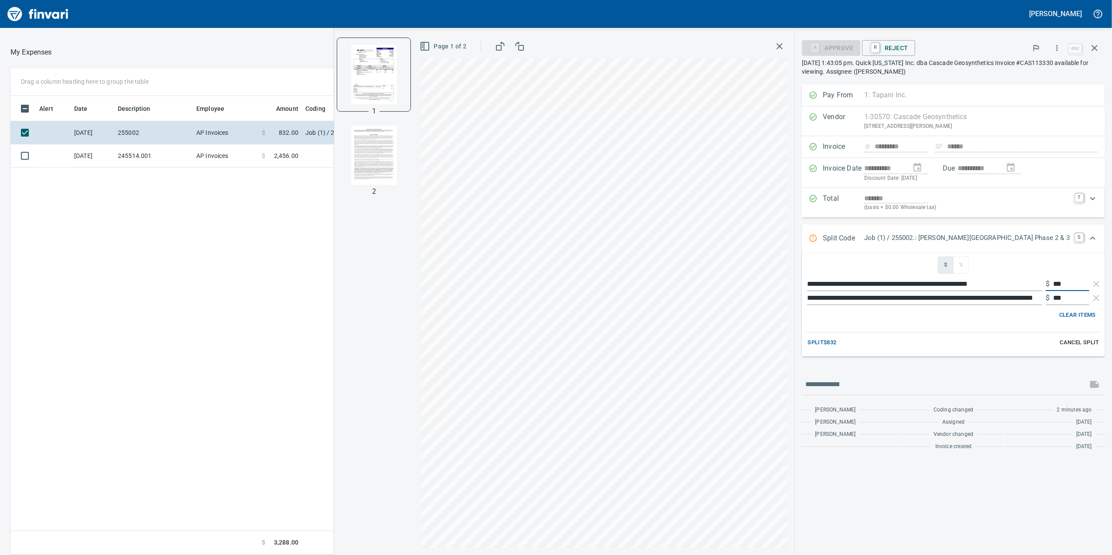
type input "***"
click at [965, 290] on input "**********" at bounding box center [924, 284] width 235 height 14
click at [963, 287] on input "**********" at bounding box center [924, 284] width 235 height 14
click at [839, 340] on button "Split $832" at bounding box center [821, 343] width 33 height 14
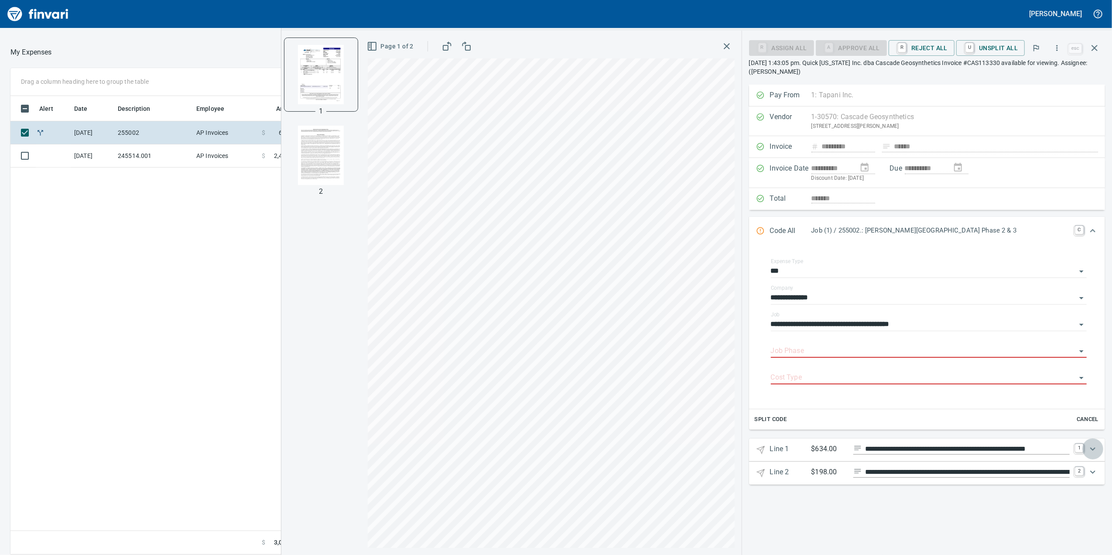
click at [1087, 451] on div "Expand" at bounding box center [1092, 448] width 21 height 21
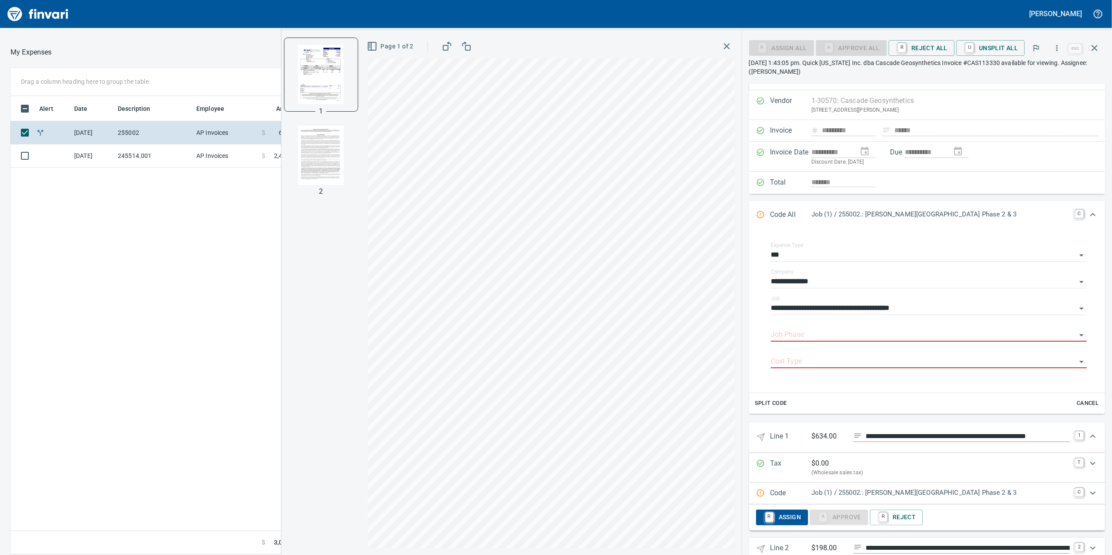
scroll to position [41, 0]
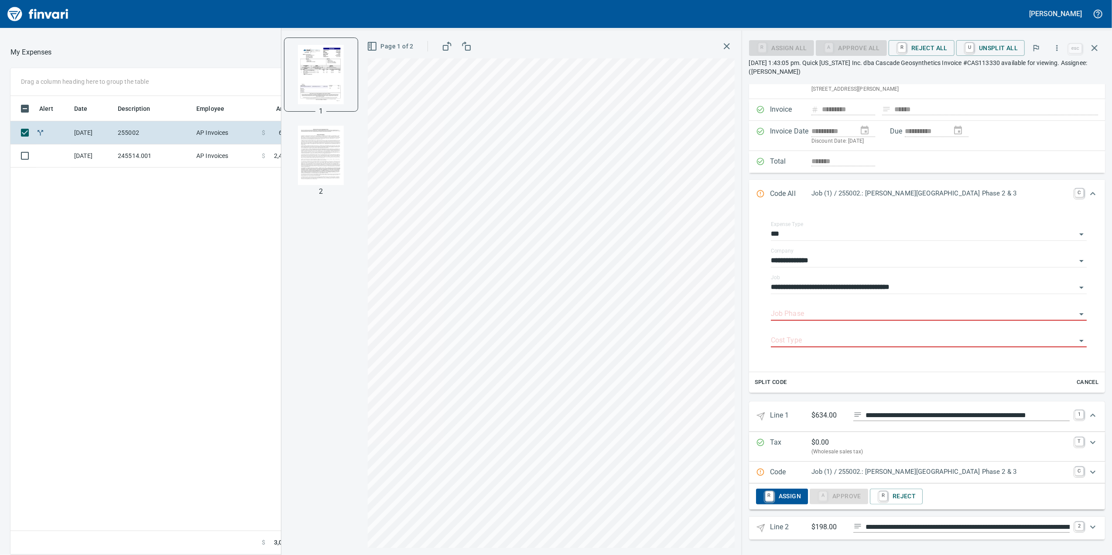
click at [985, 470] on p "Job (1) / 255002.: [PERSON_NAME][GEOGRAPHIC_DATA] Phase 2 & 3" at bounding box center [940, 472] width 258 height 10
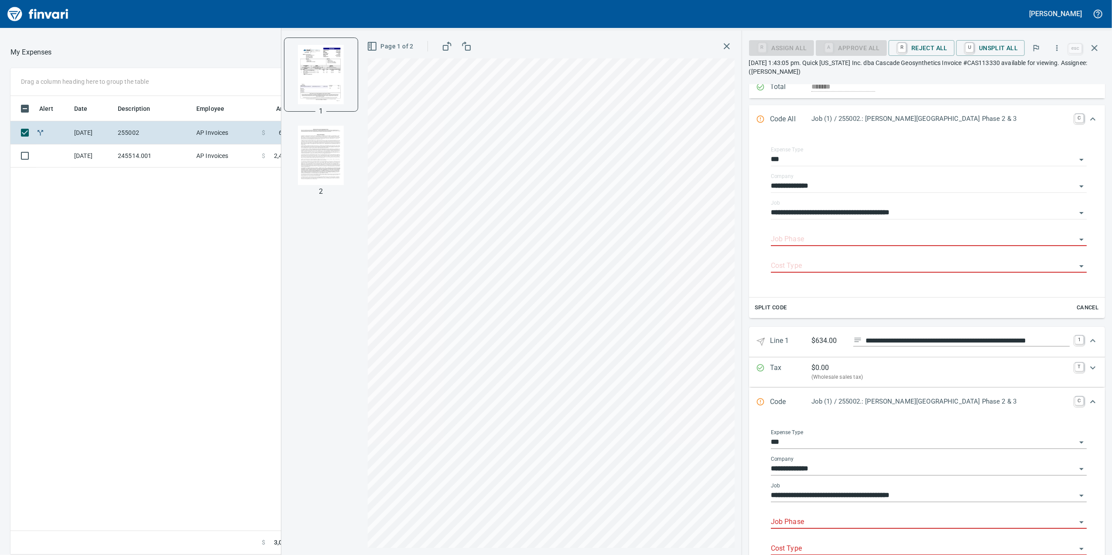
scroll to position [234, 0]
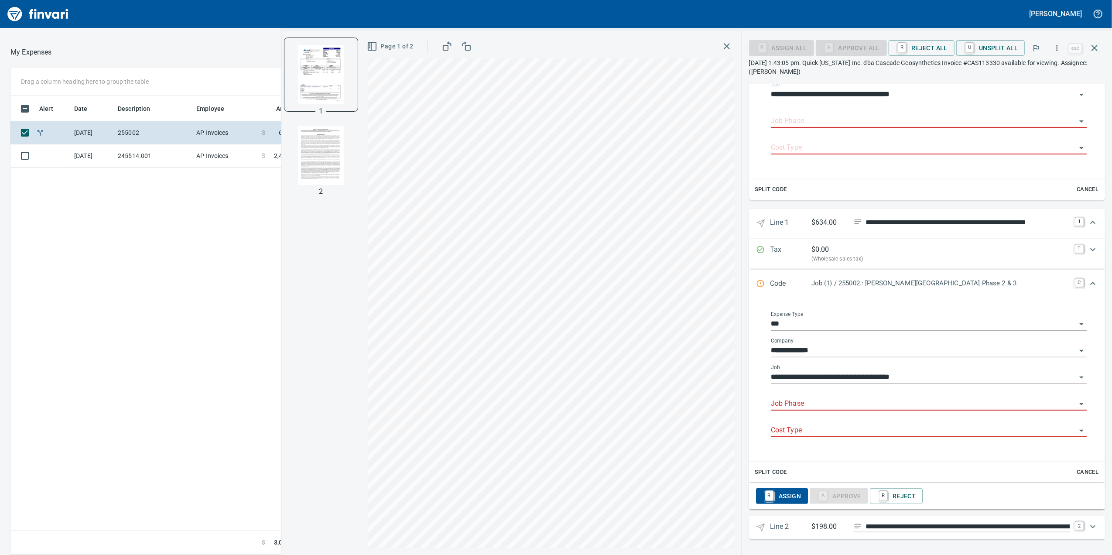
click at [831, 394] on div "Job Phase" at bounding box center [929, 401] width 316 height 20
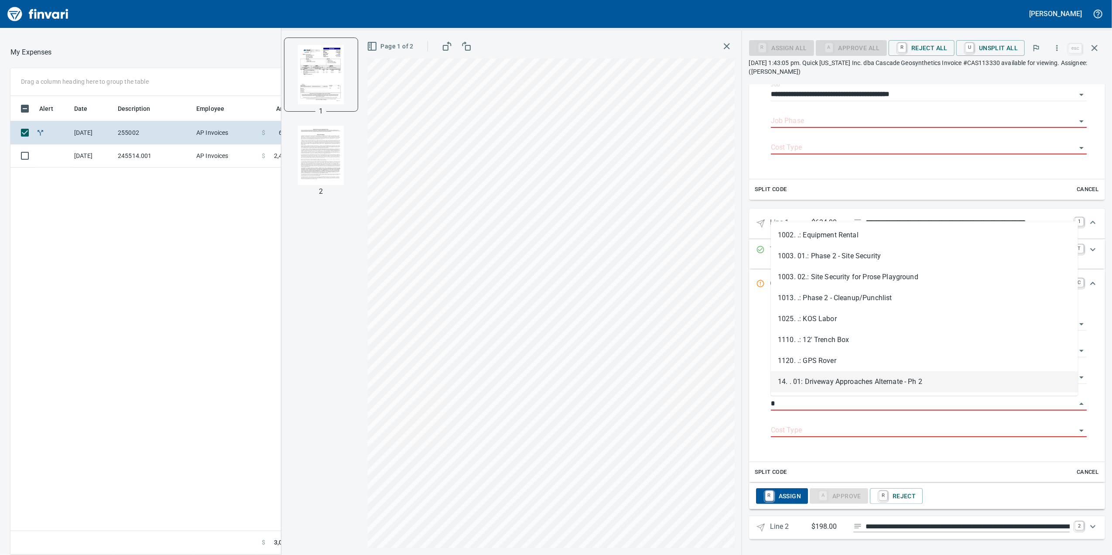
type input "**"
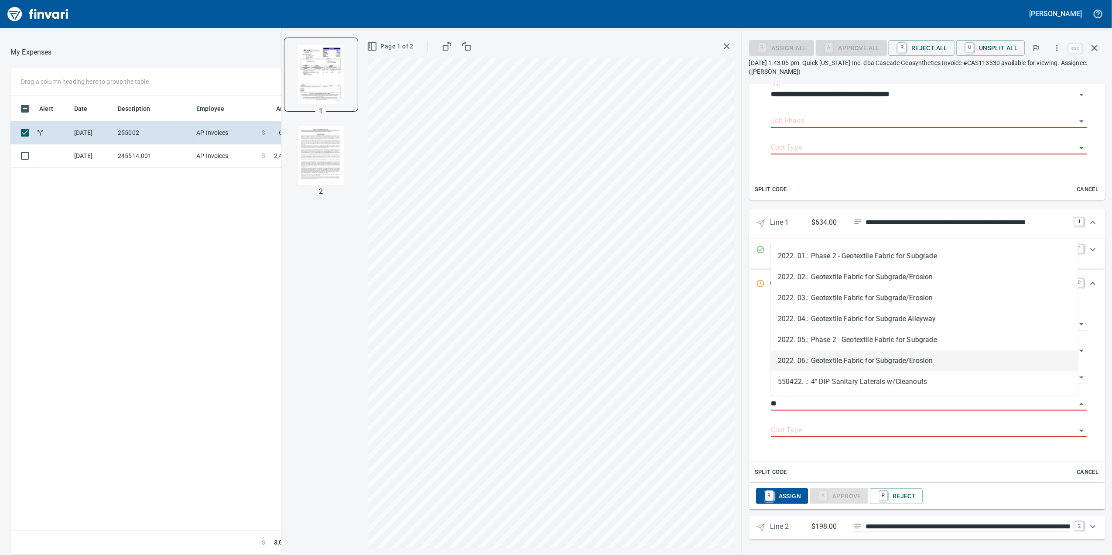
scroll to position [450, 856]
click at [894, 362] on li "2022. 06.: Geotextile Fabric for Subgrade/Erosion" at bounding box center [924, 360] width 307 height 21
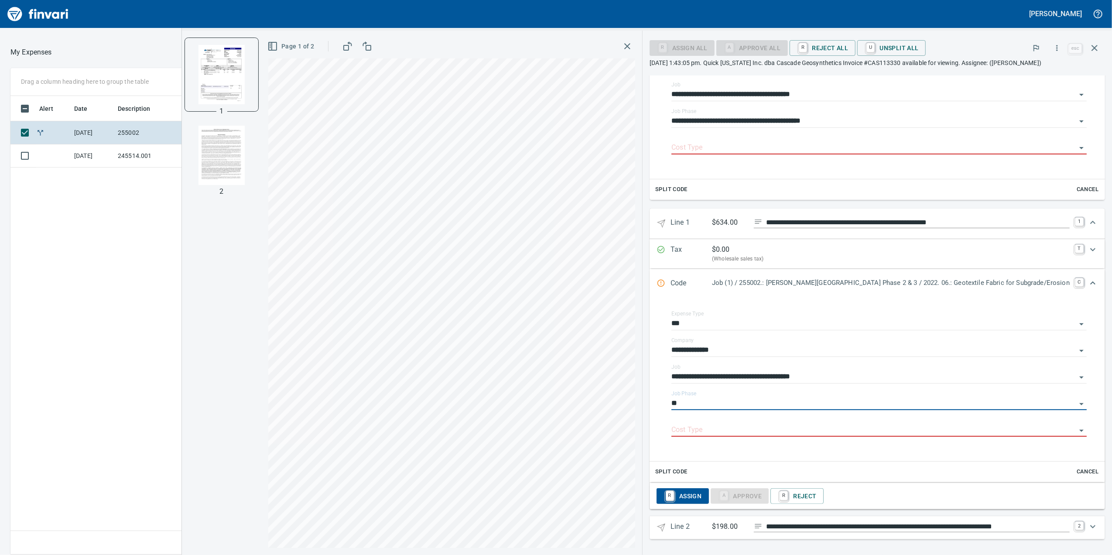
type input "**********"
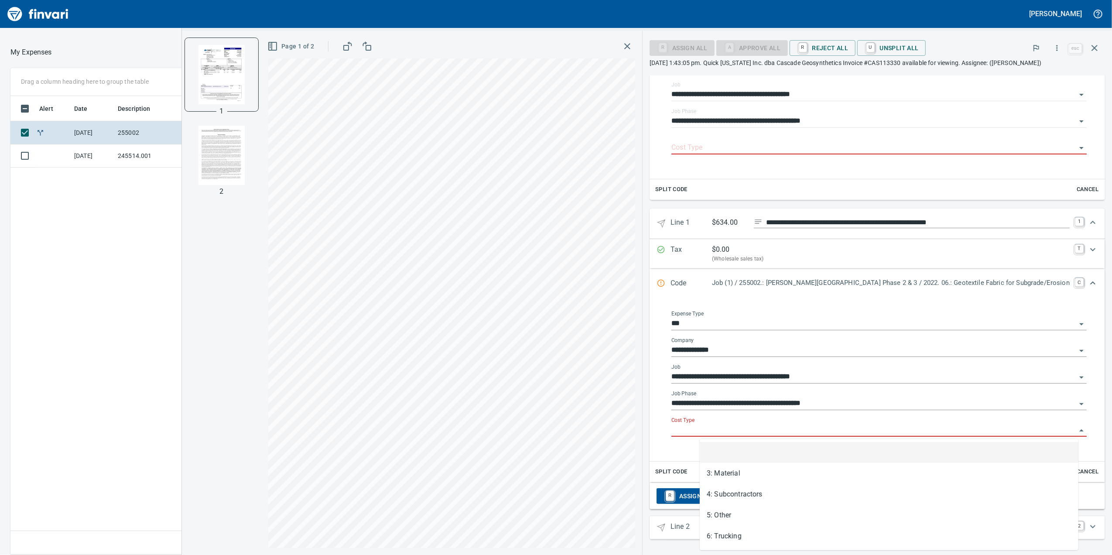
click at [850, 429] on input "Cost Type" at bounding box center [873, 430] width 405 height 12
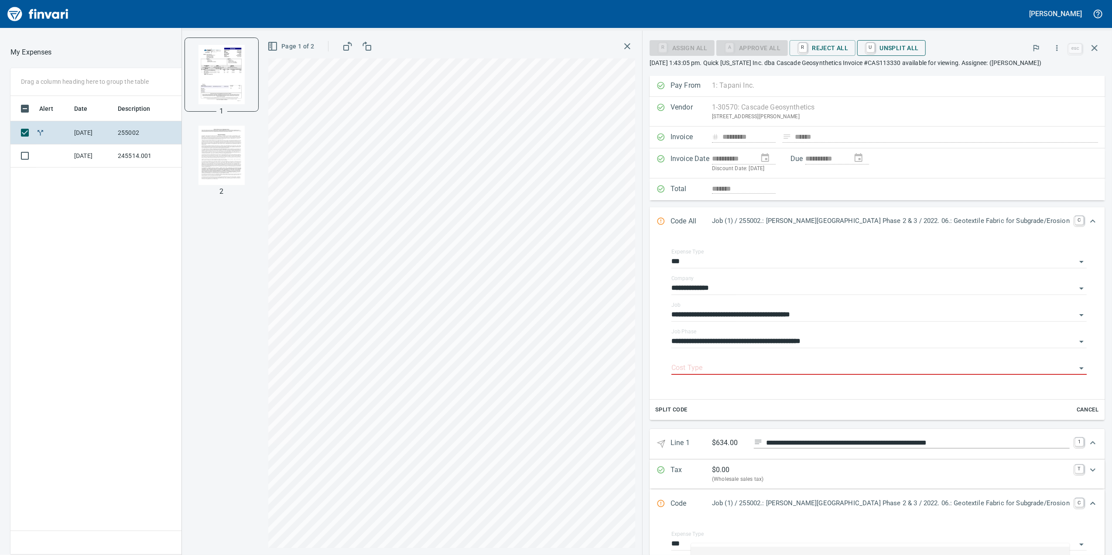
click at [910, 49] on span "U Unsplit All" at bounding box center [891, 48] width 55 height 15
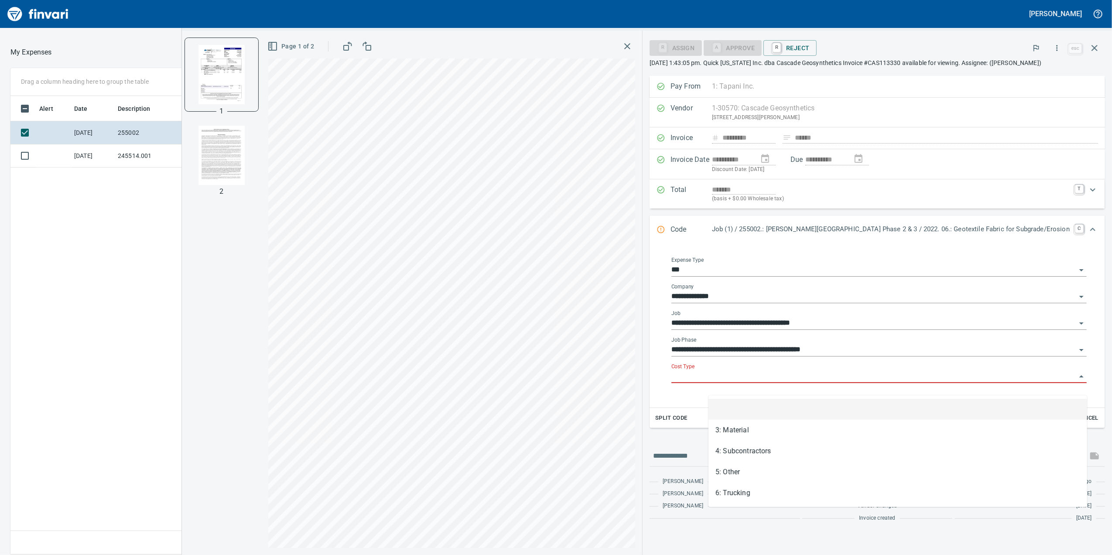
click at [740, 383] on input "Cost Type" at bounding box center [873, 376] width 405 height 12
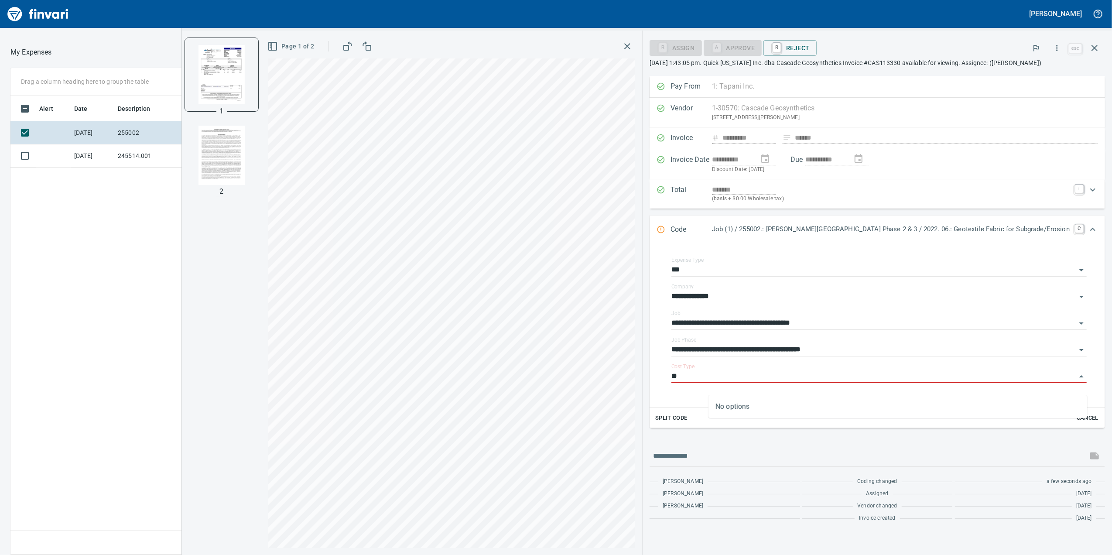
type input "*"
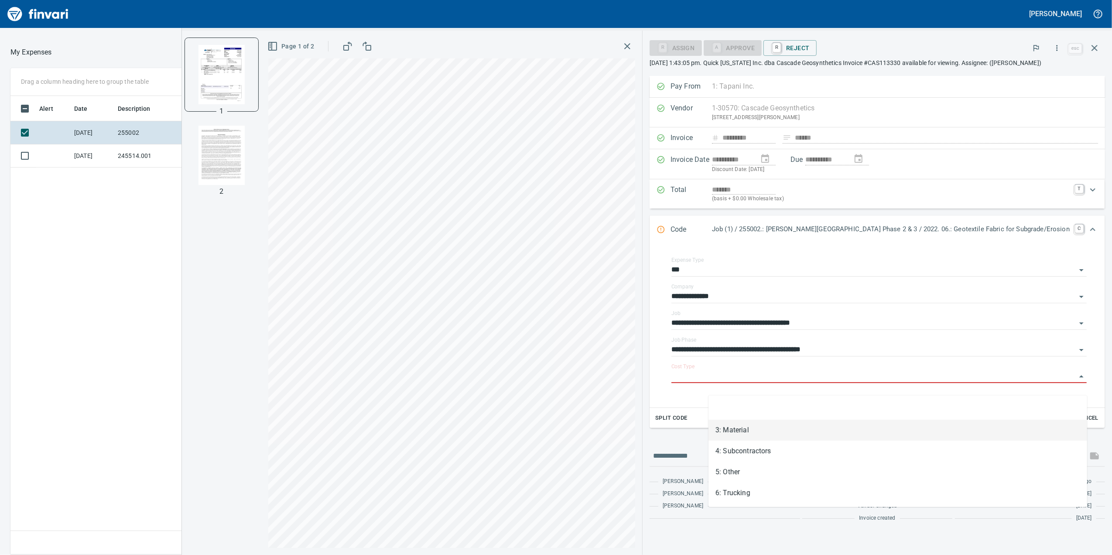
click at [759, 430] on li "3: Material" at bounding box center [898, 430] width 379 height 21
type input "**********"
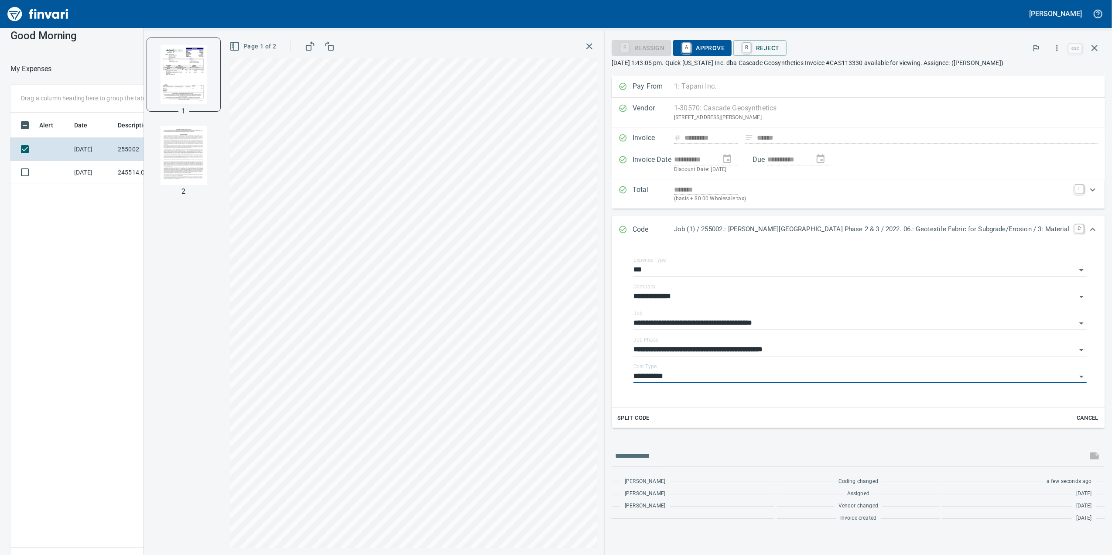
scroll to position [0, 0]
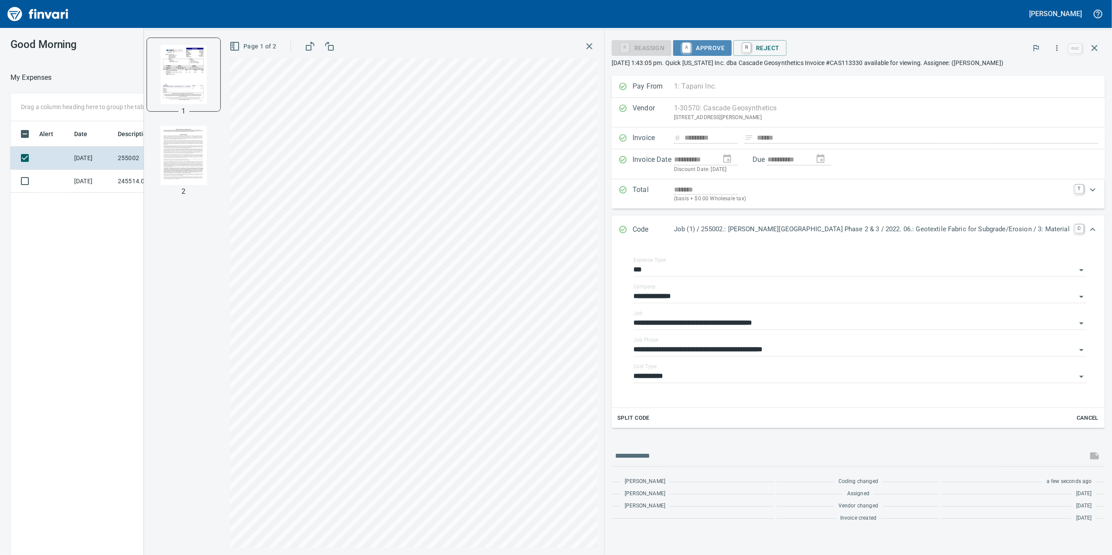
click at [725, 53] on span "A Approve" at bounding box center [702, 48] width 44 height 15
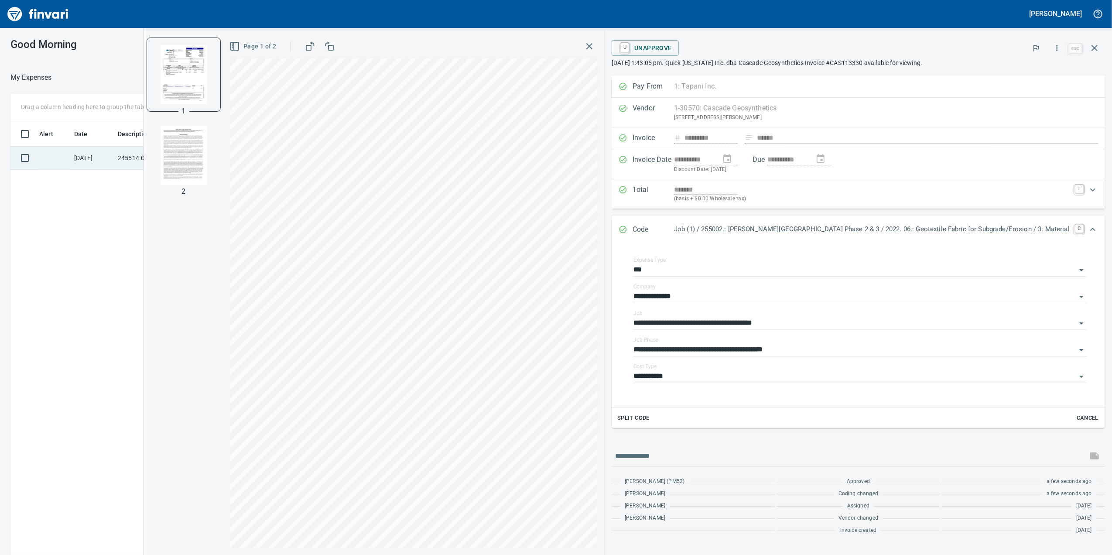
click at [88, 168] on td "[DATE]" at bounding box center [93, 158] width 44 height 23
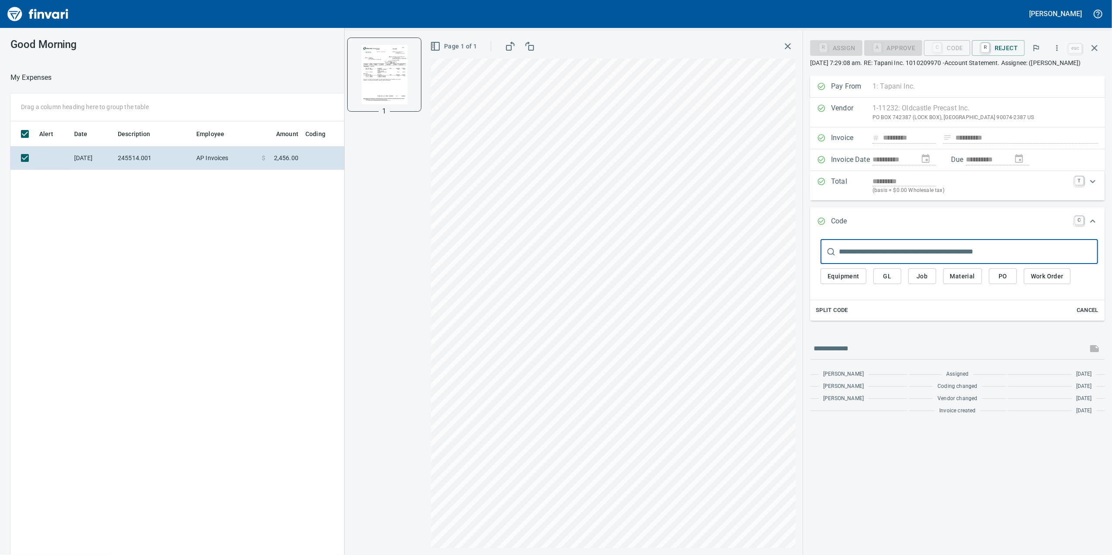
click at [165, 222] on div "Alert Date Description Employee Amount Coding [DATE] 245514.001 AP Invoices $ 2…" at bounding box center [446, 350] width 873 height 459
